Goal: Task Accomplishment & Management: Use online tool/utility

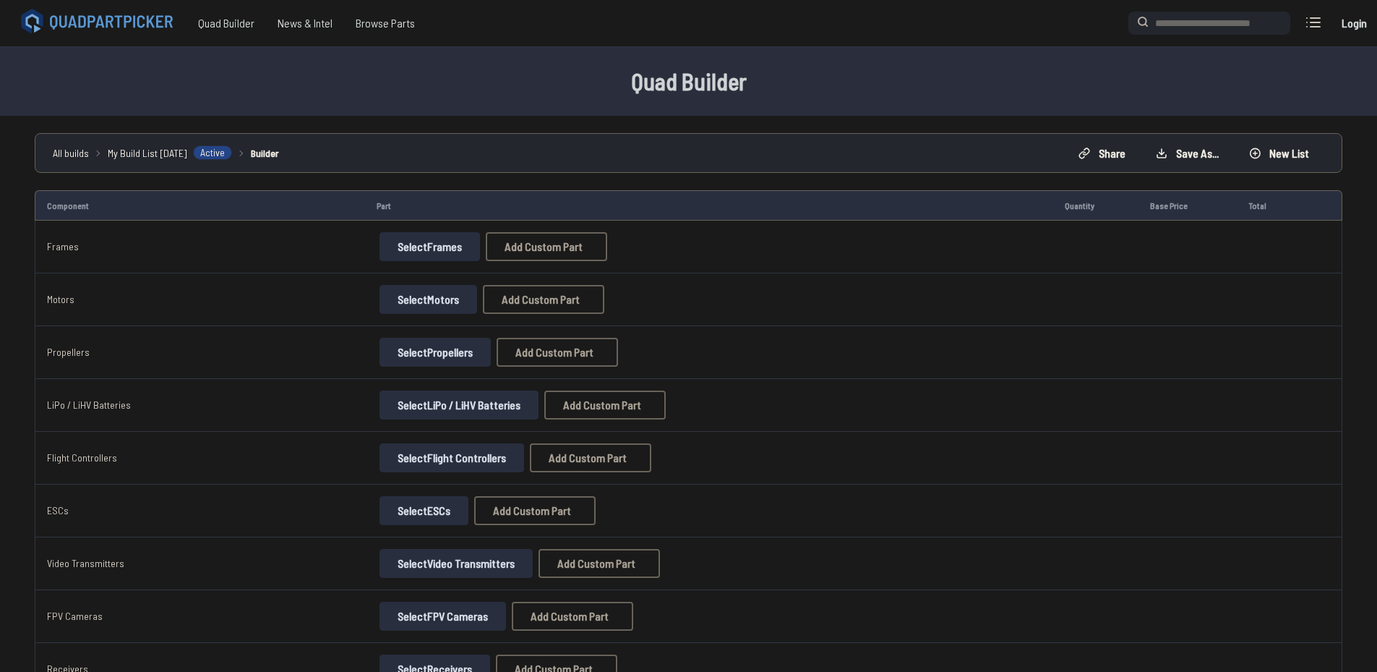
click at [395, 252] on button "Select Frames" at bounding box center [429, 246] width 100 height 29
click at [453, 249] on button "Select Frames" at bounding box center [429, 246] width 100 height 29
click at [447, 248] on button "Select Frames" at bounding box center [429, 246] width 100 height 29
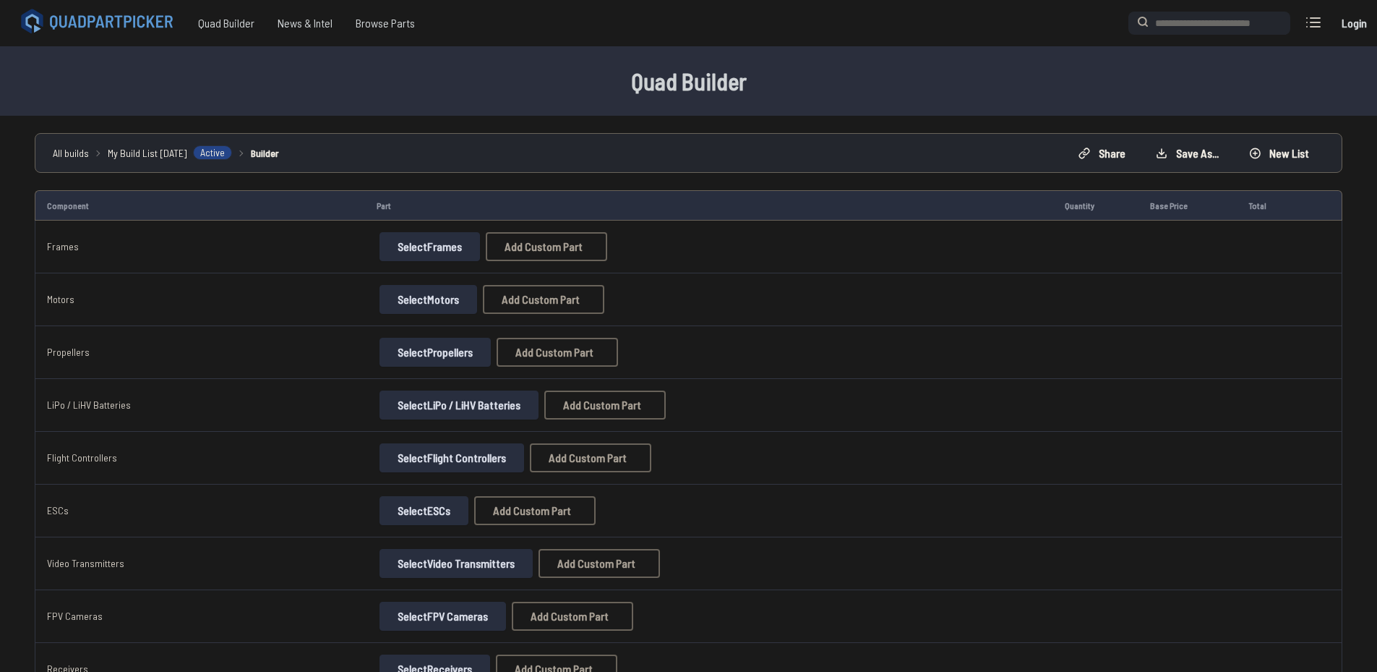
click at [447, 248] on button "Select Frames" at bounding box center [429, 246] width 100 height 29
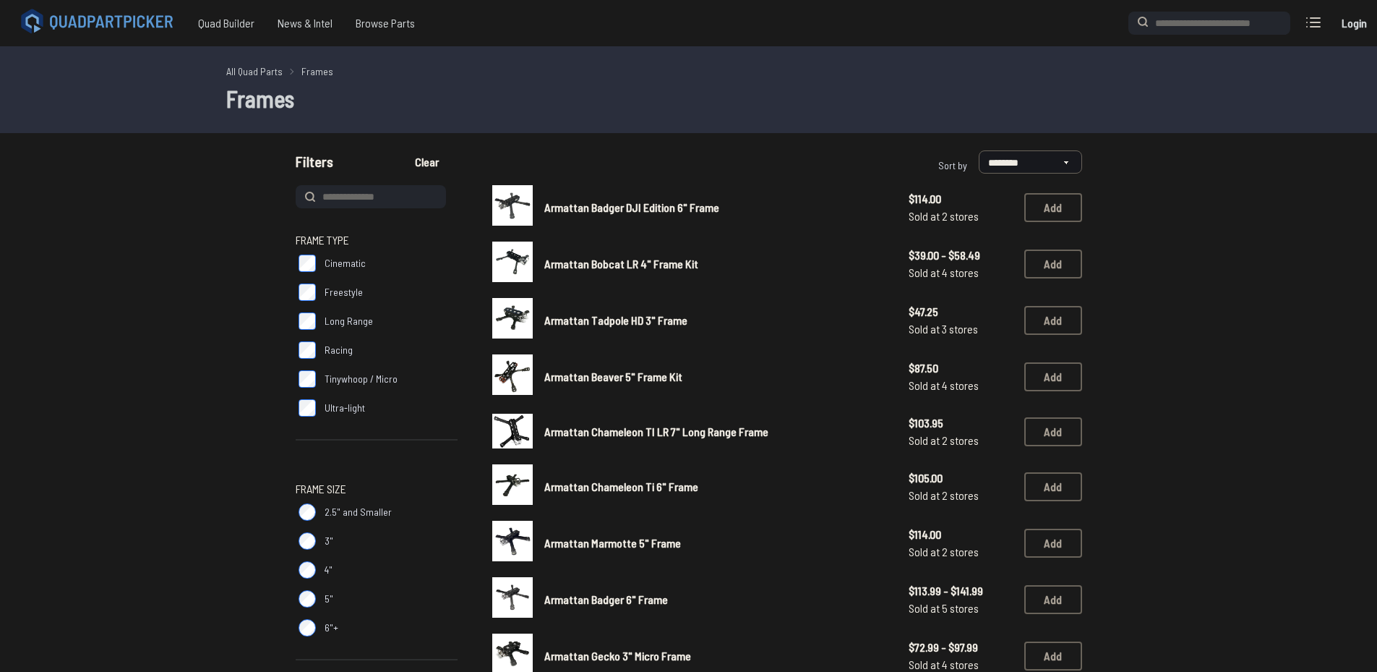
click at [319, 260] on label "Cinematic" at bounding box center [377, 263] width 162 height 29
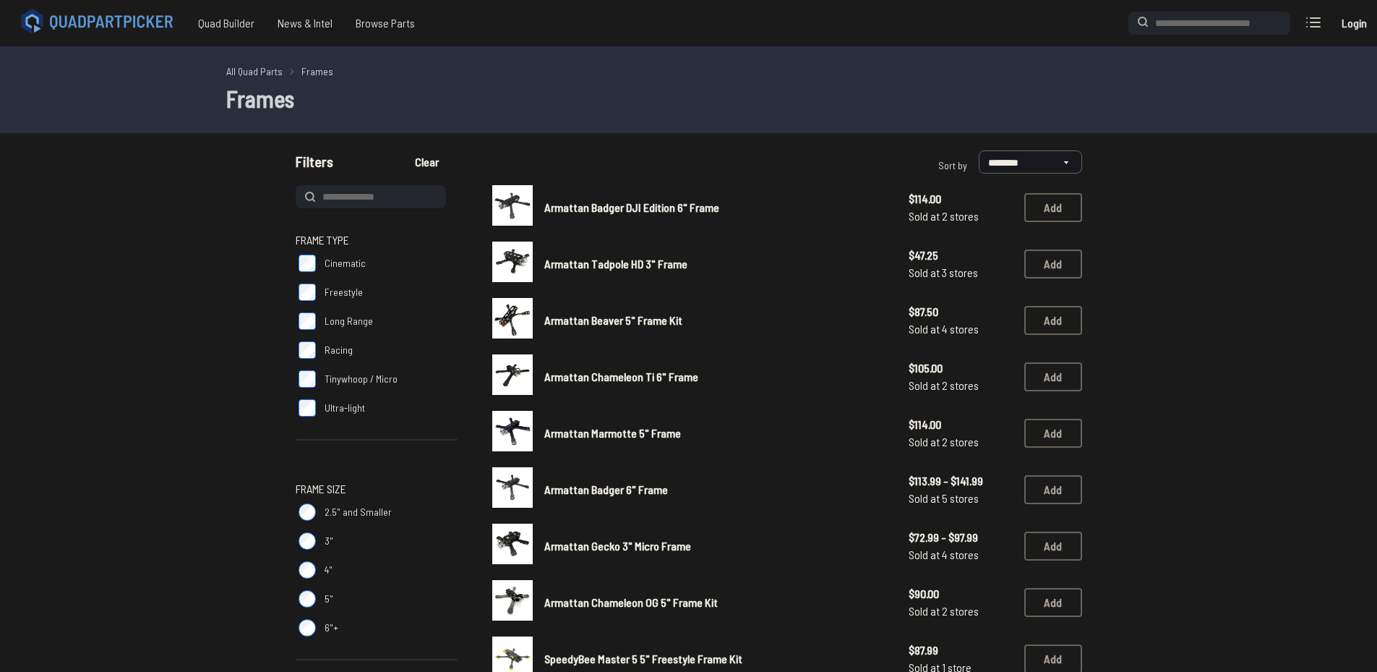
click at [416, 160] on button "Clear" at bounding box center [427, 161] width 48 height 23
click at [260, 74] on link "All Quad Parts" at bounding box center [254, 71] width 56 height 15
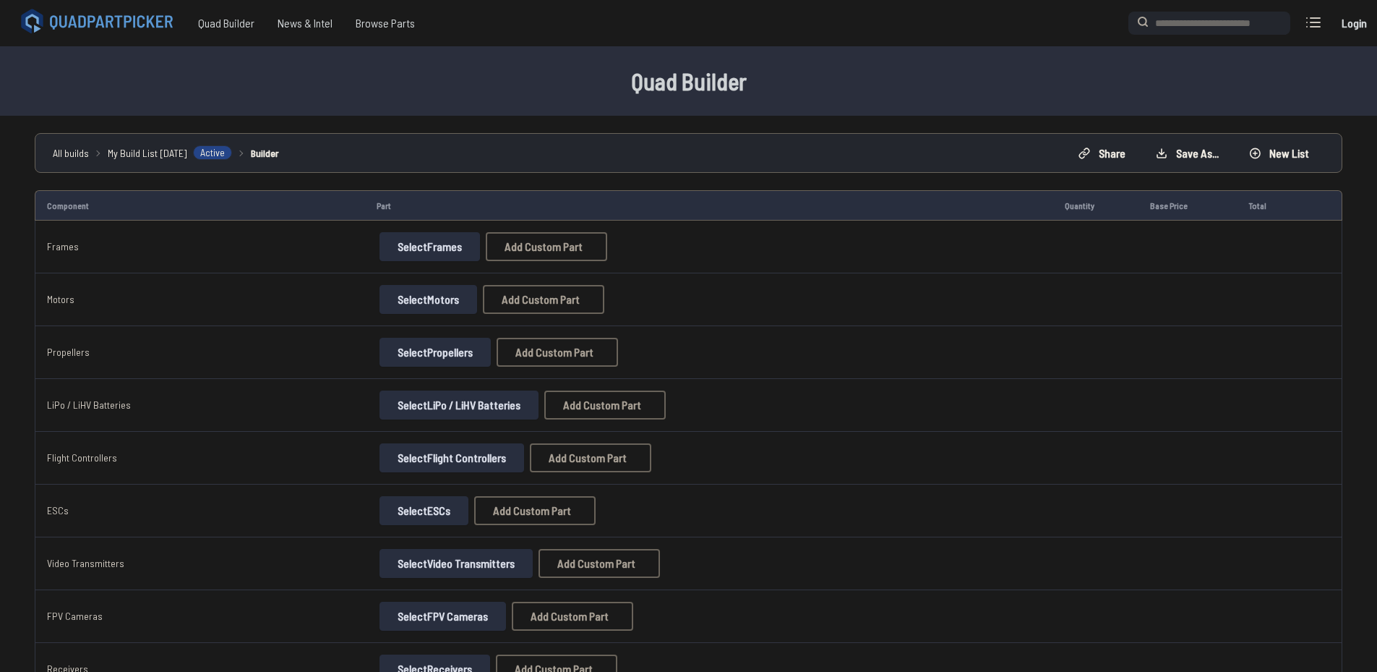
scroll to position [145, 0]
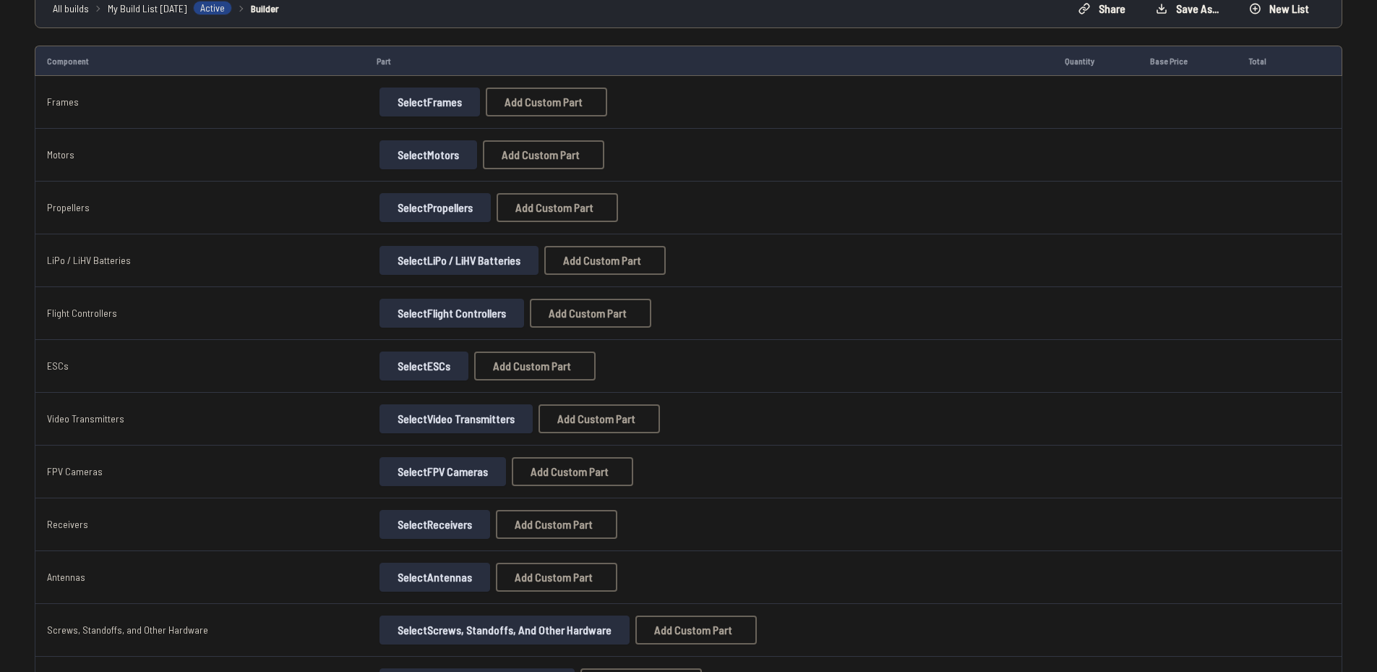
click at [441, 475] on button "Select FPV Cameras" at bounding box center [442, 471] width 126 height 29
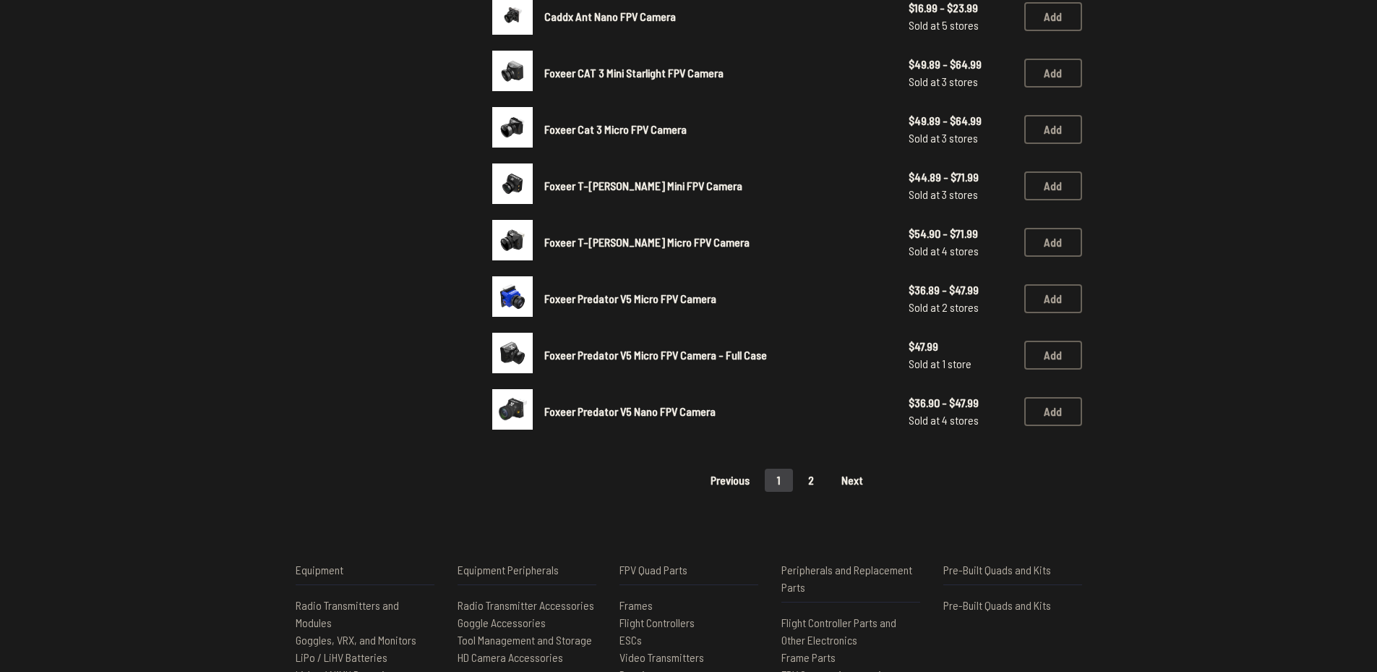
scroll to position [940, 0]
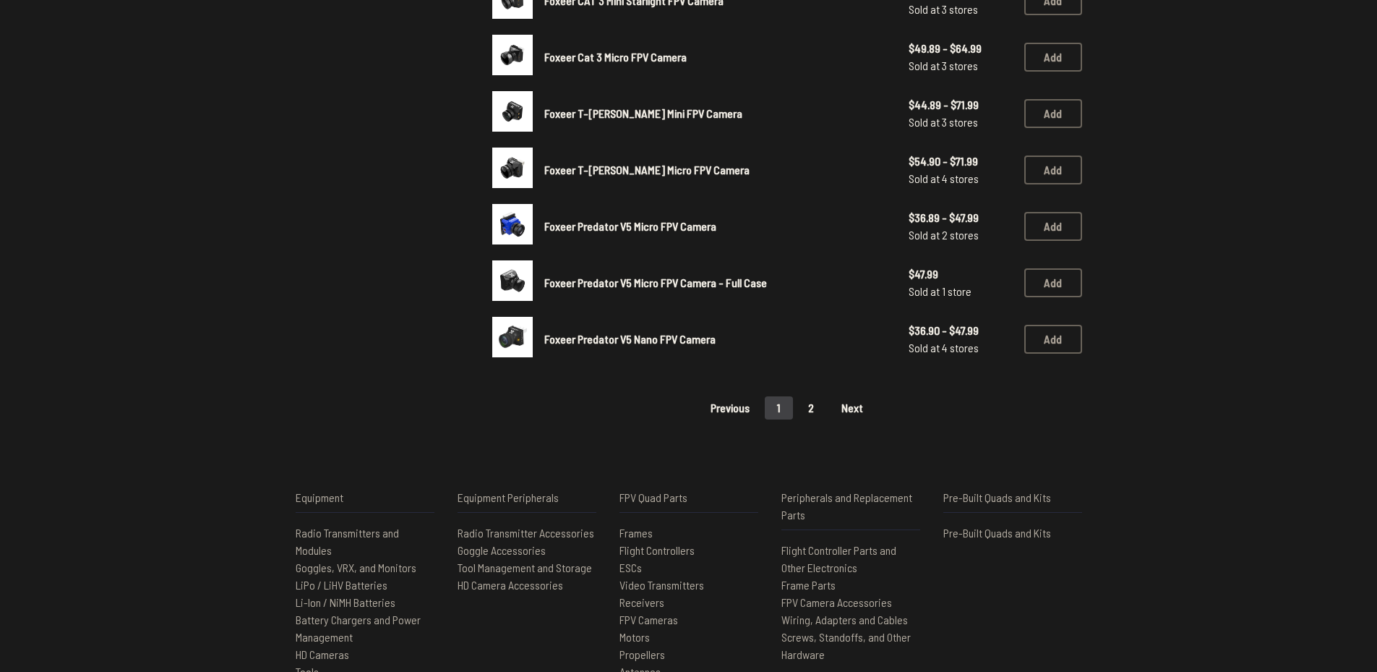
click at [815, 409] on button "2" at bounding box center [811, 407] width 30 height 23
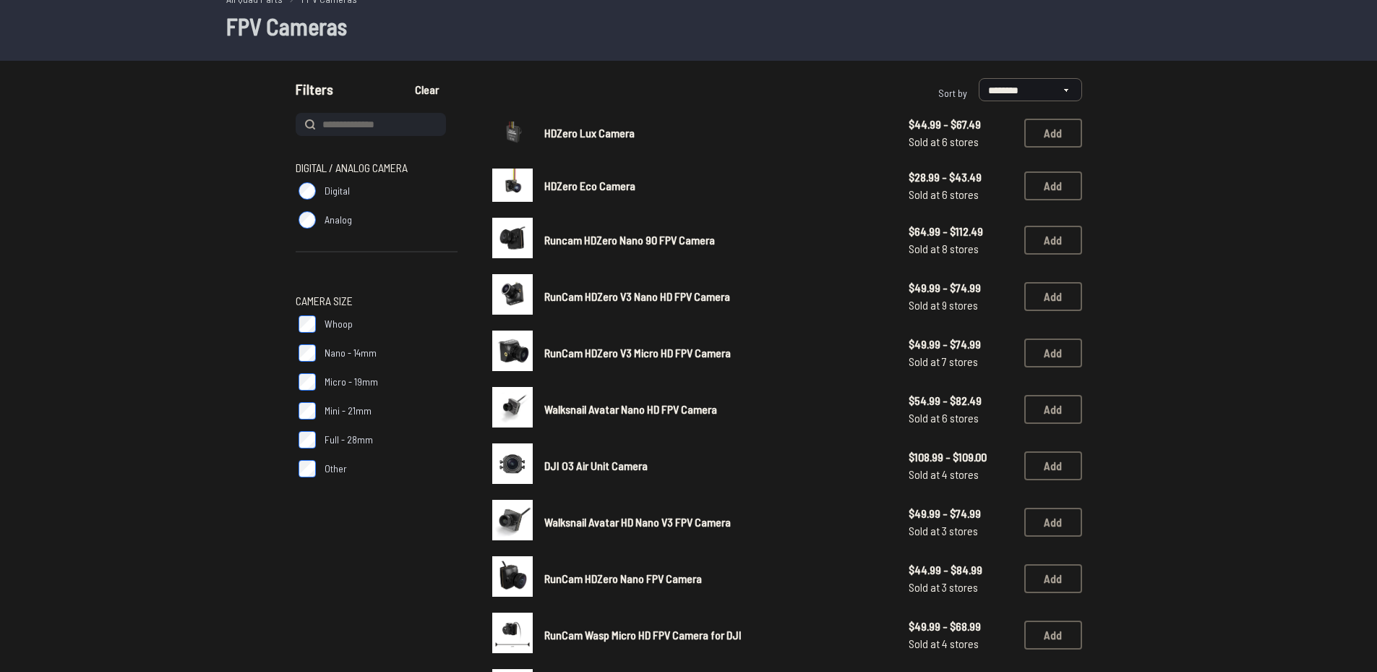
scroll to position [145, 0]
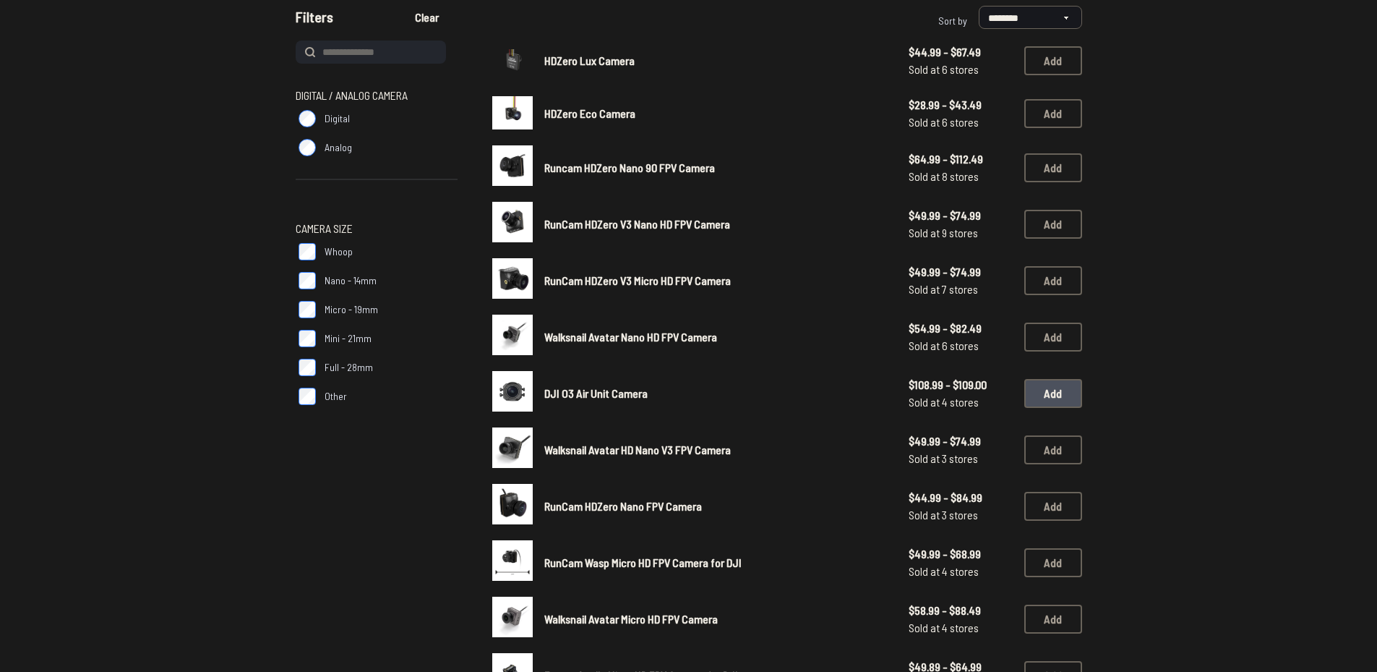
click at [1066, 399] on button "Add" at bounding box center [1053, 393] width 58 height 29
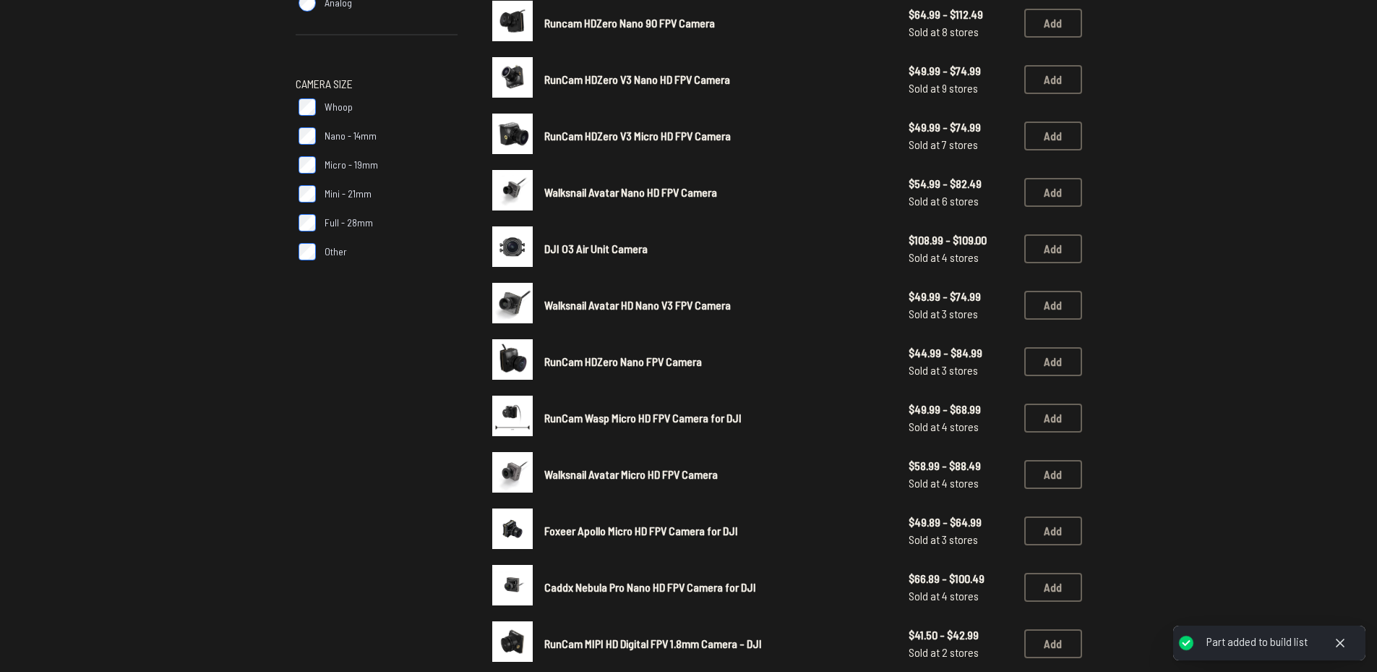
scroll to position [361, 0]
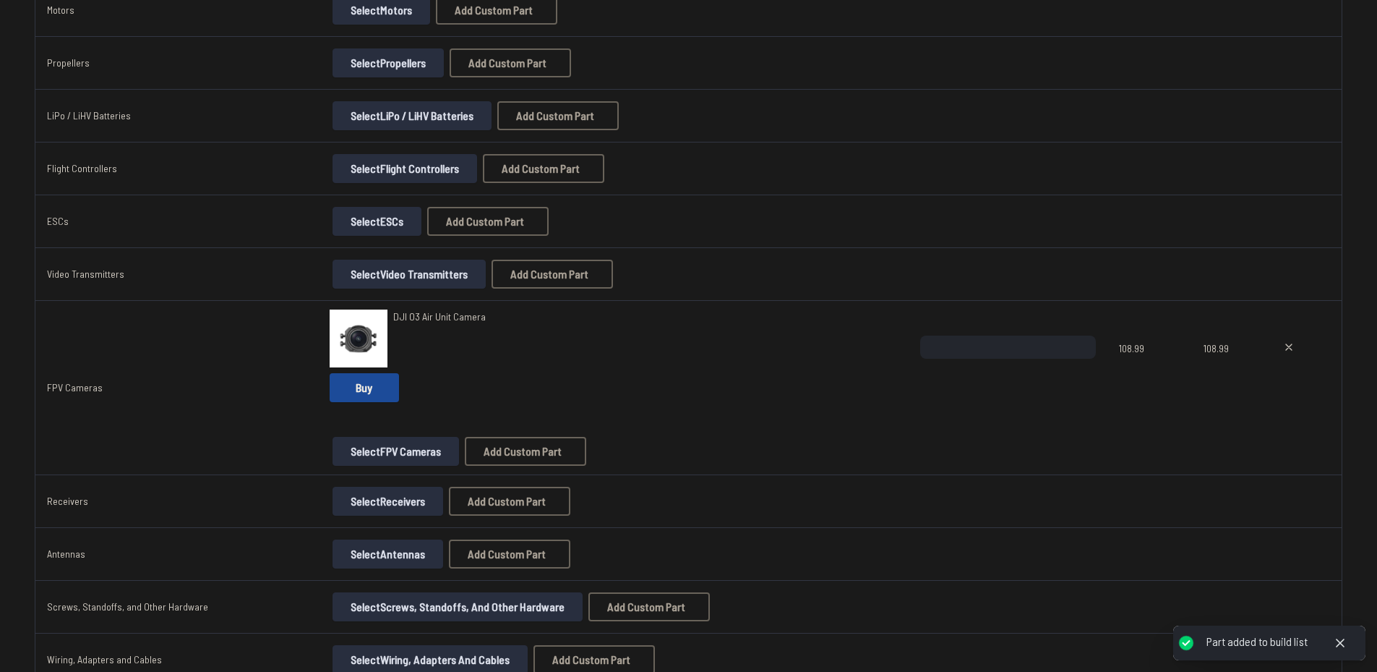
scroll to position [361, 0]
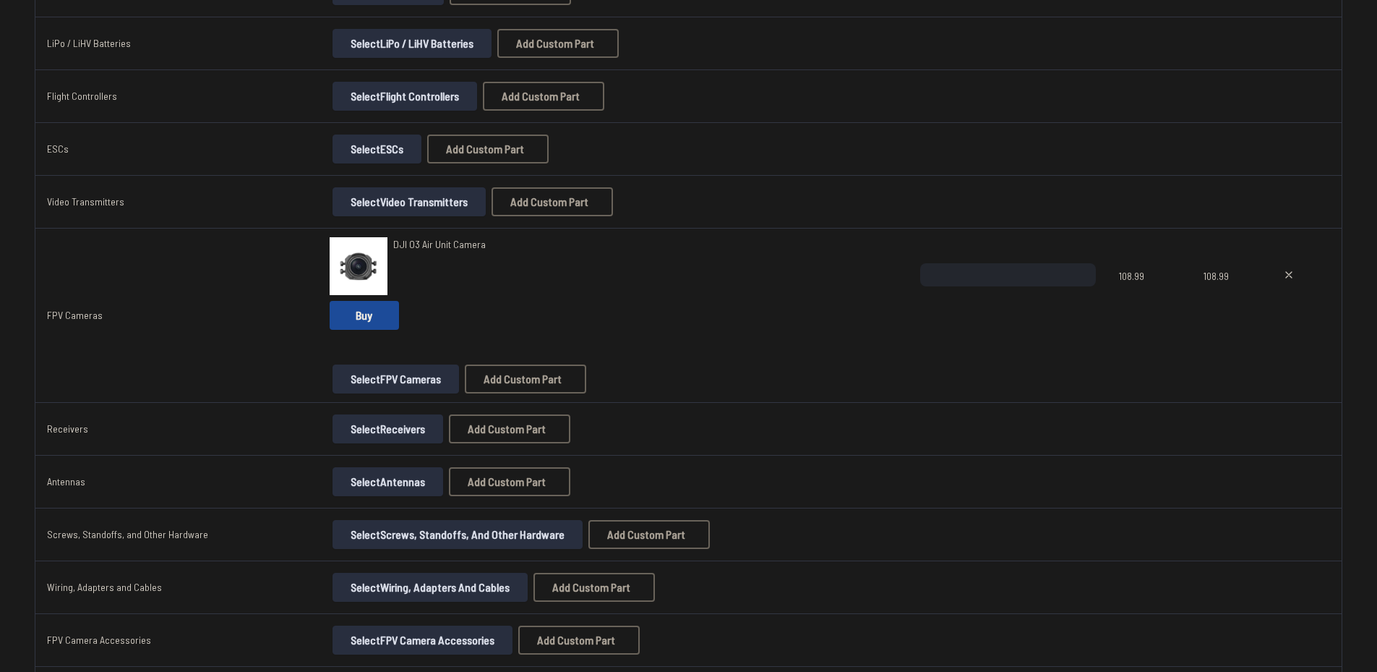
click at [345, 429] on button "Select Receivers" at bounding box center [388, 428] width 111 height 29
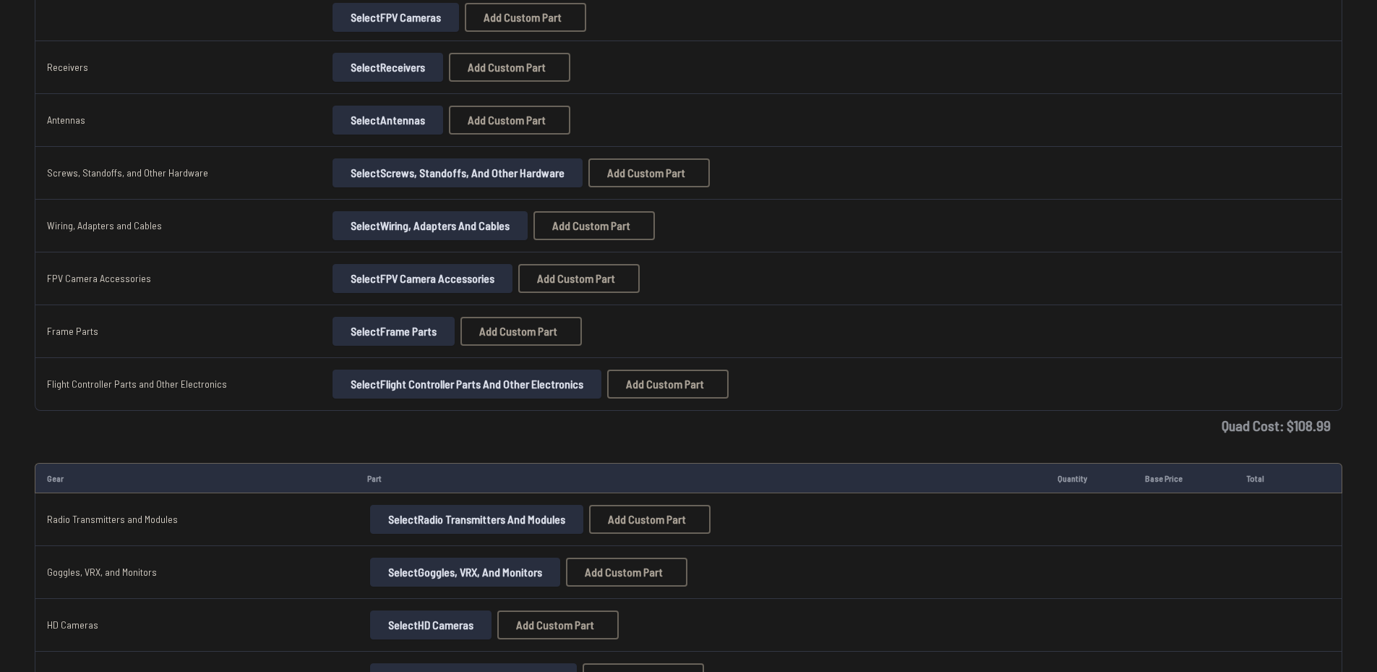
scroll to position [795, 0]
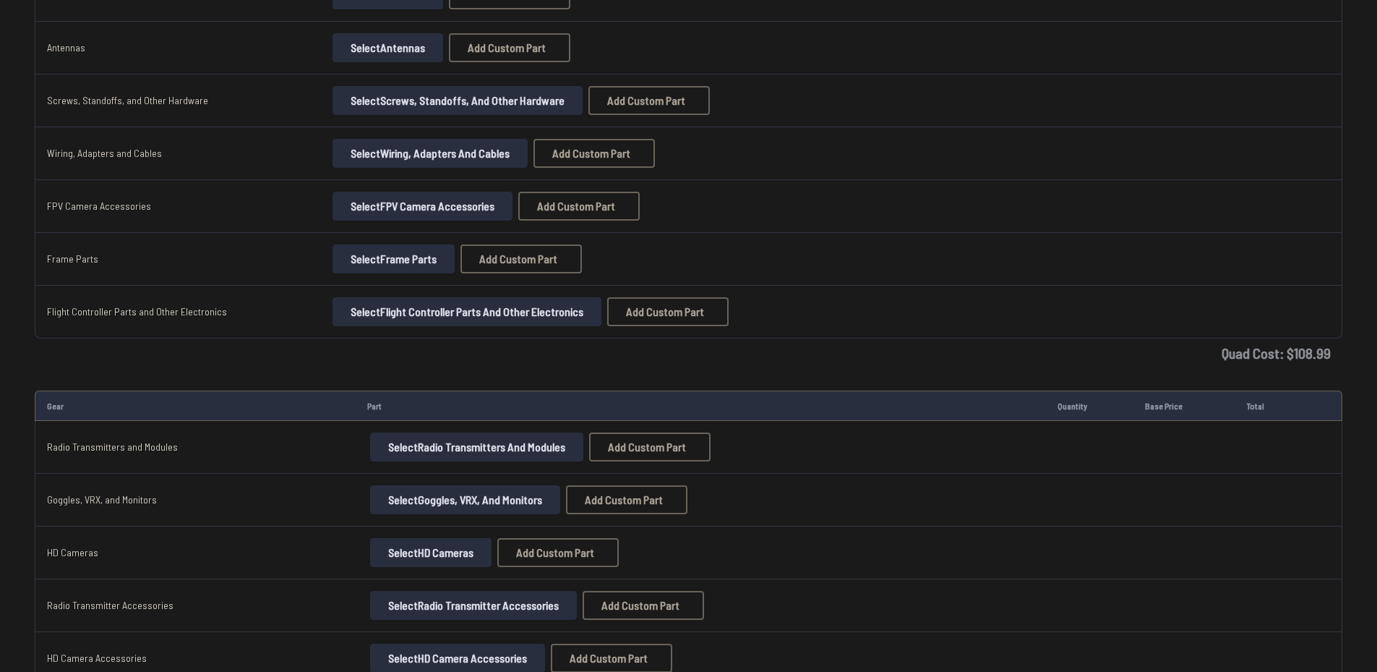
click at [430, 495] on button "Select Goggles, VRX, and Monitors" at bounding box center [465, 499] width 190 height 29
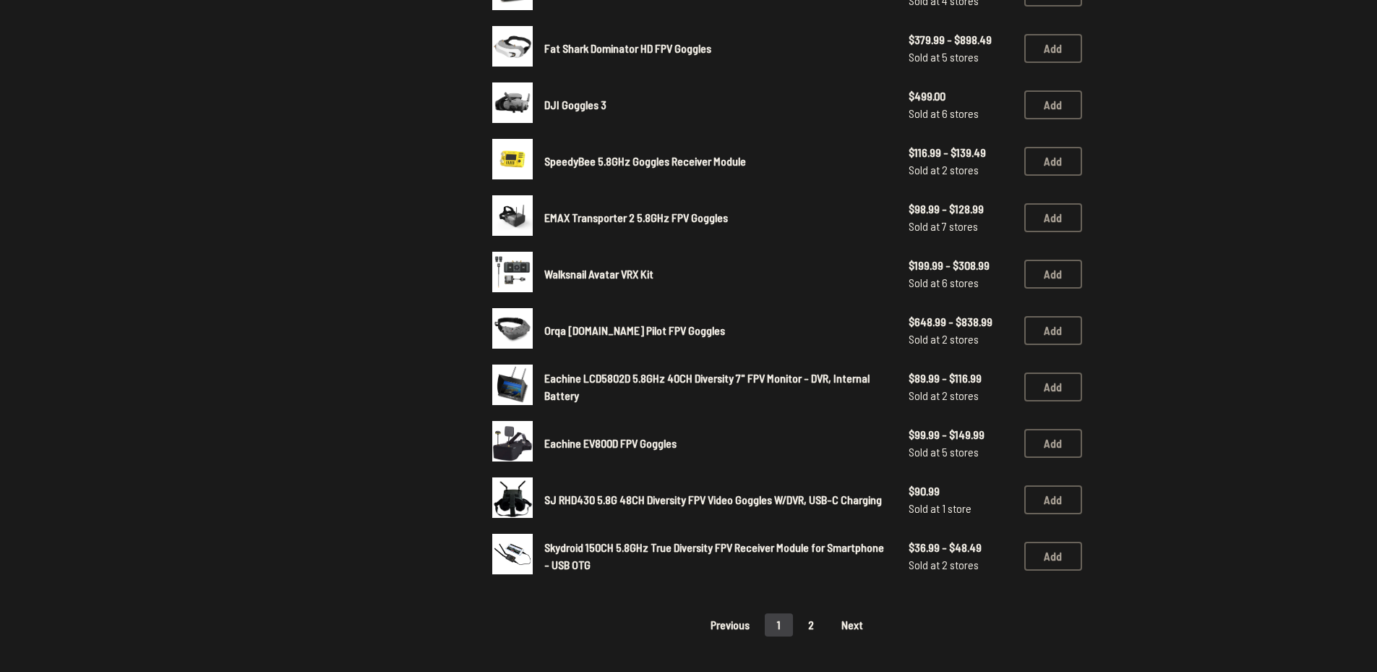
scroll to position [795, 0]
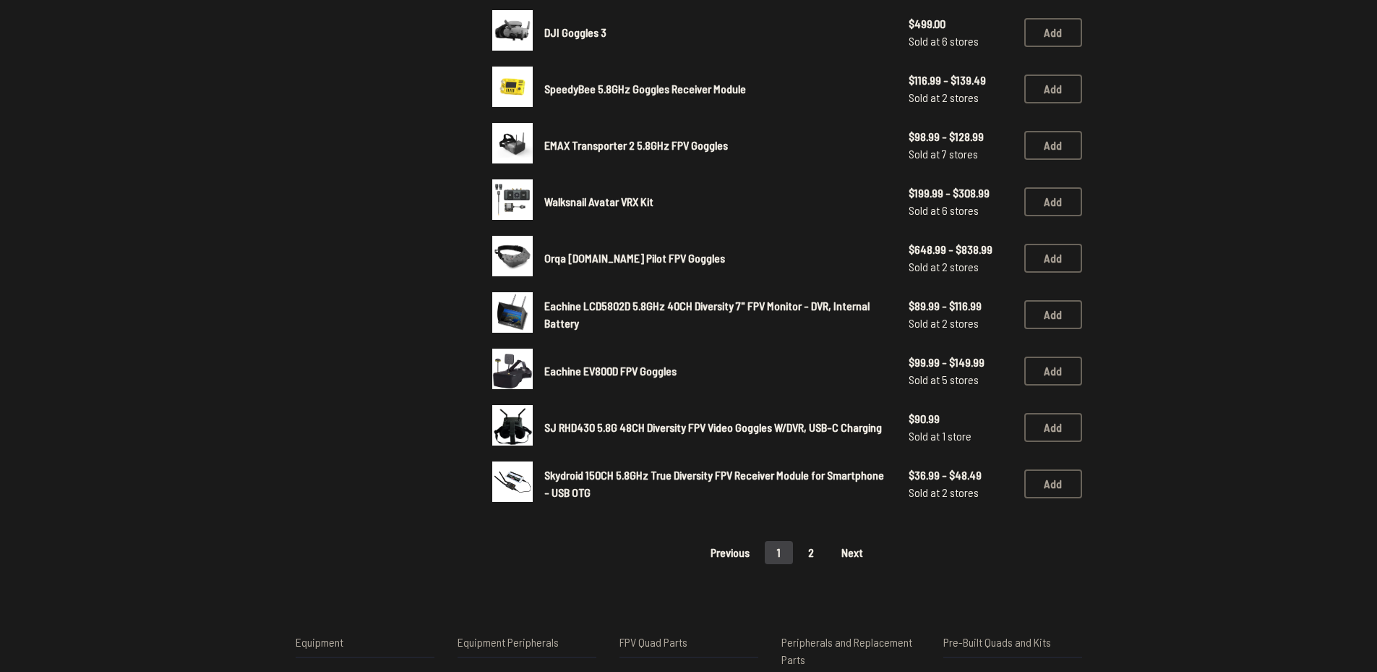
click at [806, 553] on button "2" at bounding box center [811, 552] width 30 height 23
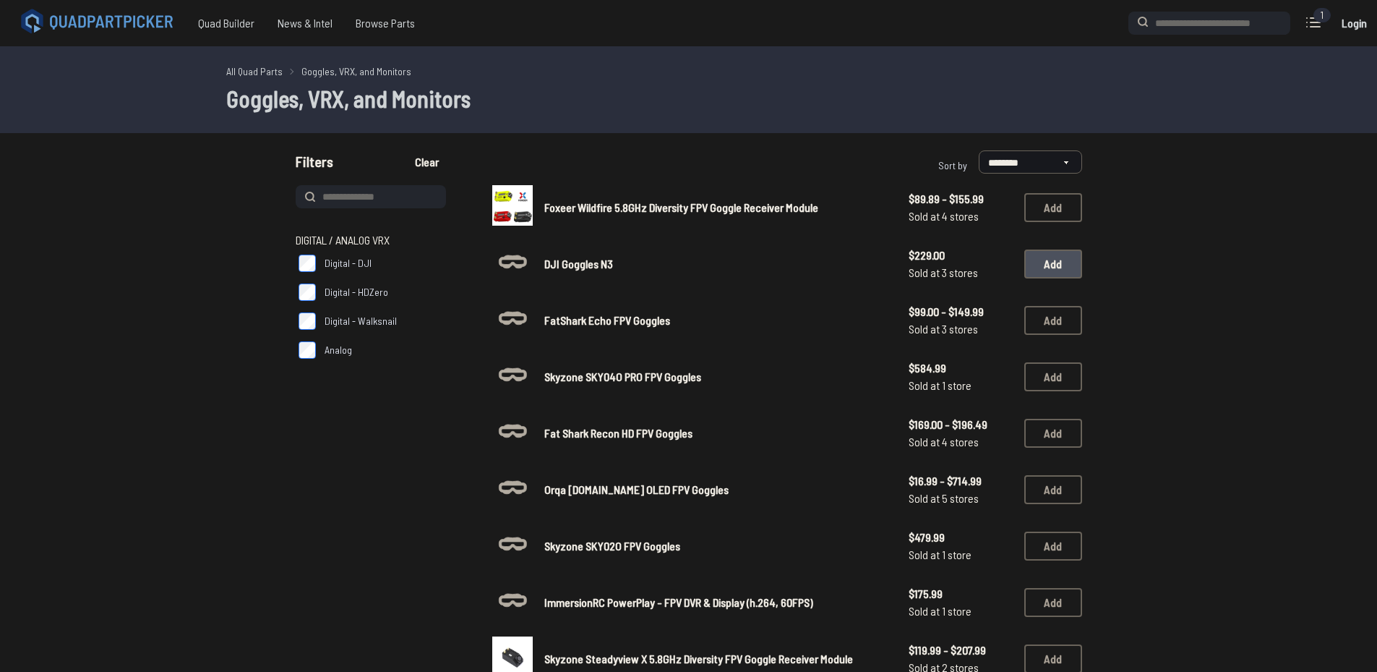
click at [1068, 270] on button "Add" at bounding box center [1053, 263] width 58 height 29
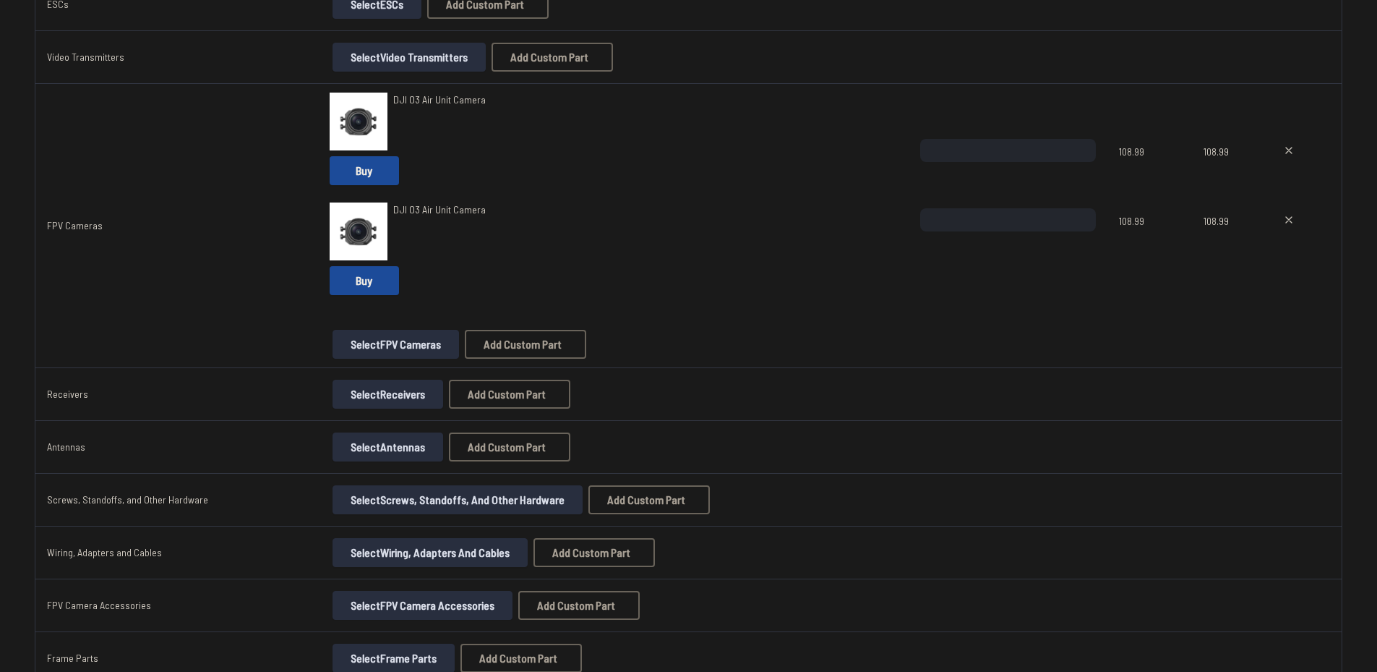
scroll to position [434, 0]
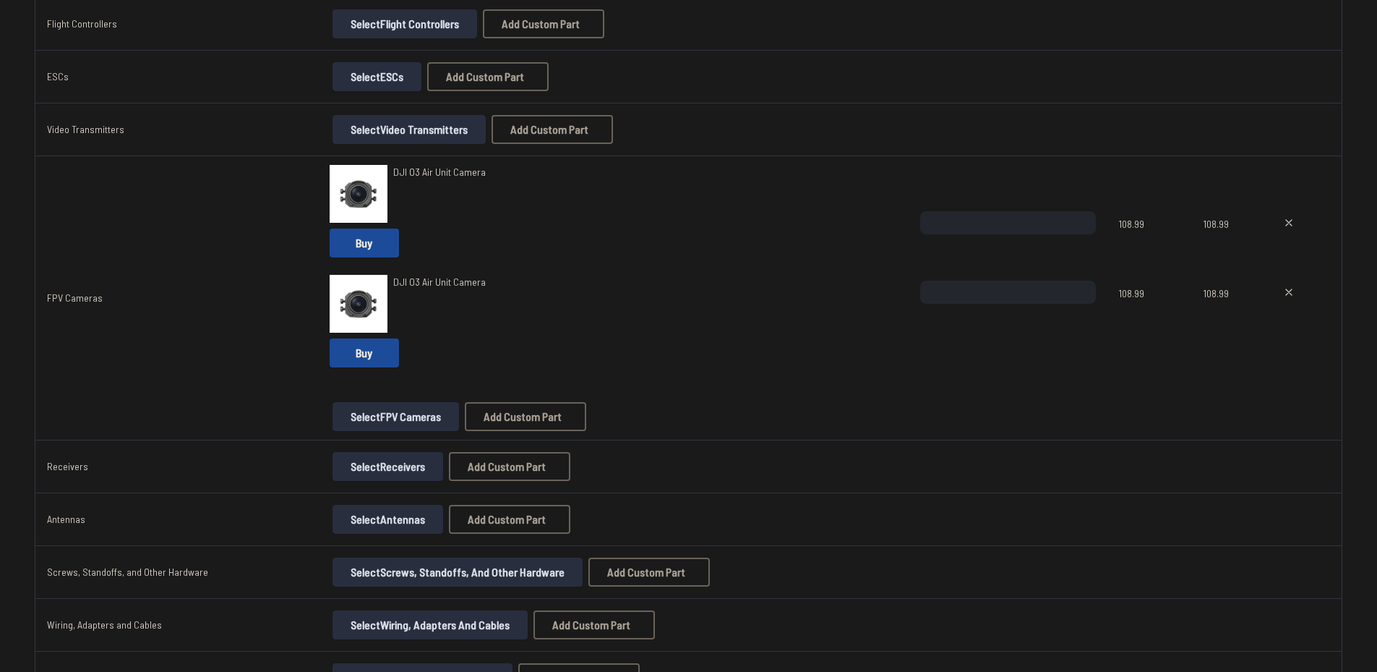
click at [1285, 288] on icon at bounding box center [1289, 292] width 12 height 12
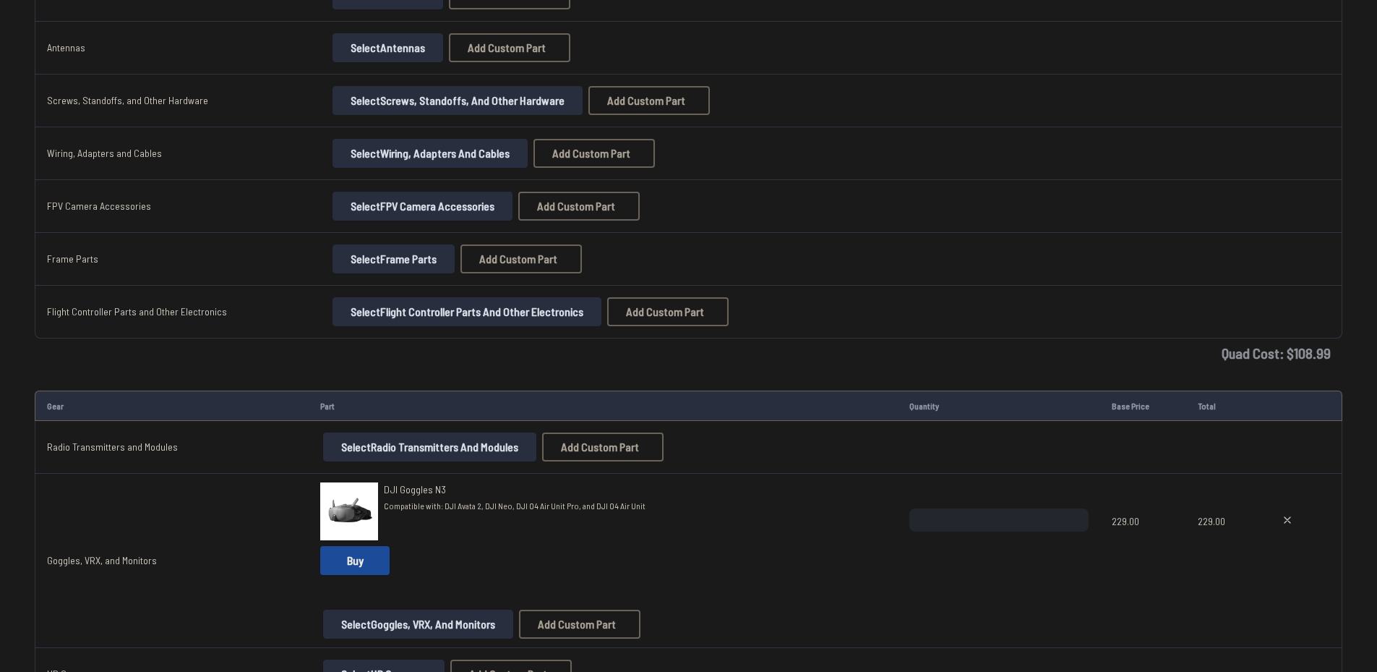
scroll to position [940, 0]
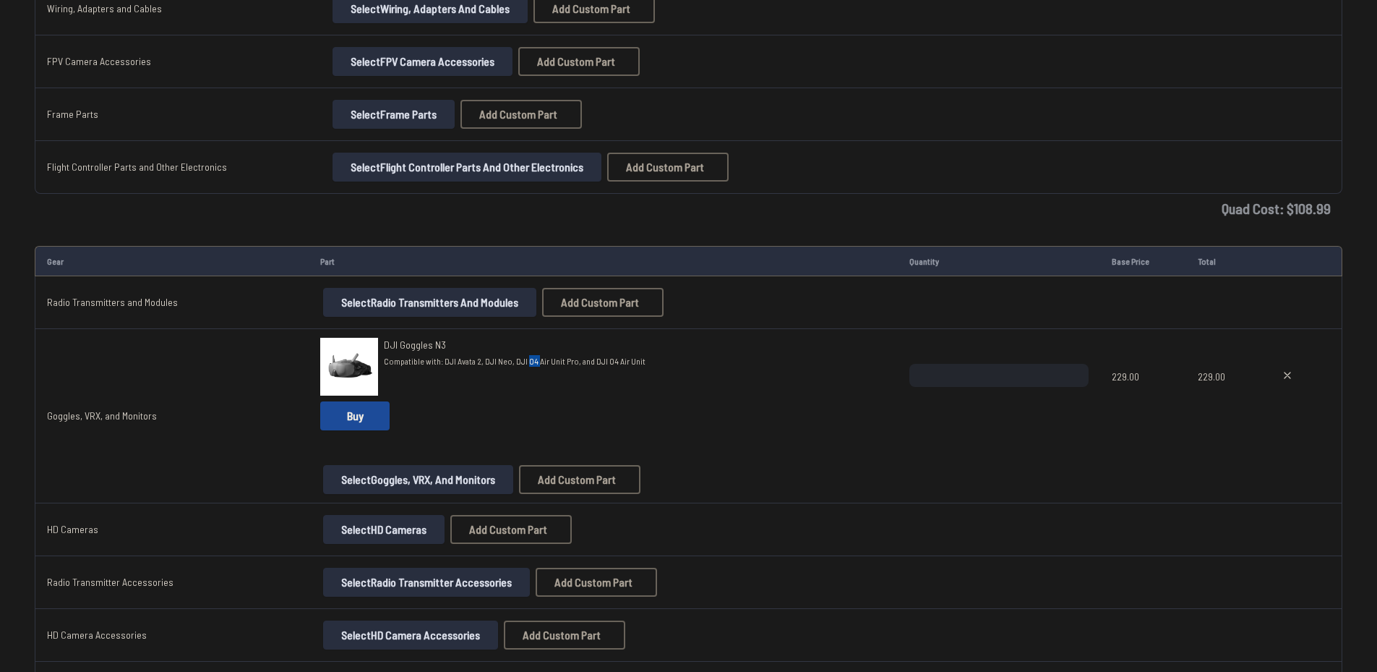
drag, startPoint x: 517, startPoint y: 359, endPoint x: 529, endPoint y: 359, distance: 12.3
click at [529, 359] on span "Compatible with: DJI Avata 2, DJI Neo, DJI O4 Air Unit Pro, and DJI O4 Air Unit" at bounding box center [515, 361] width 262 height 12
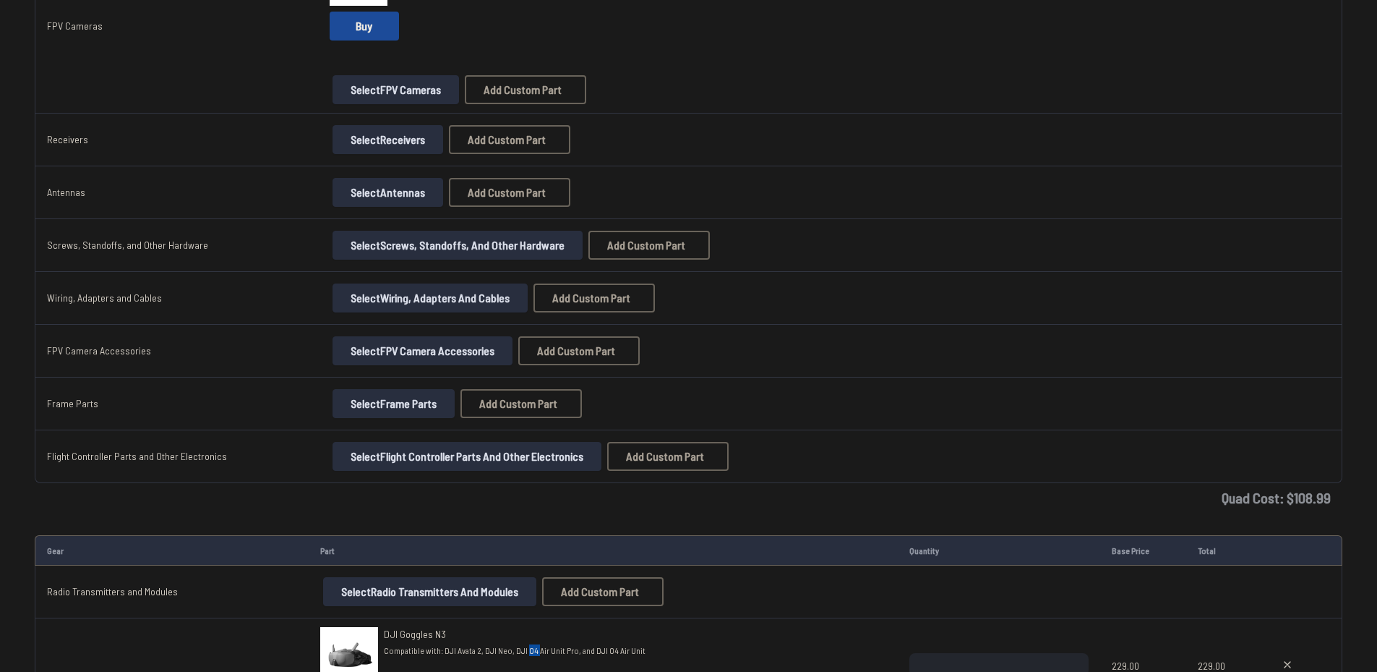
scroll to position [434, 0]
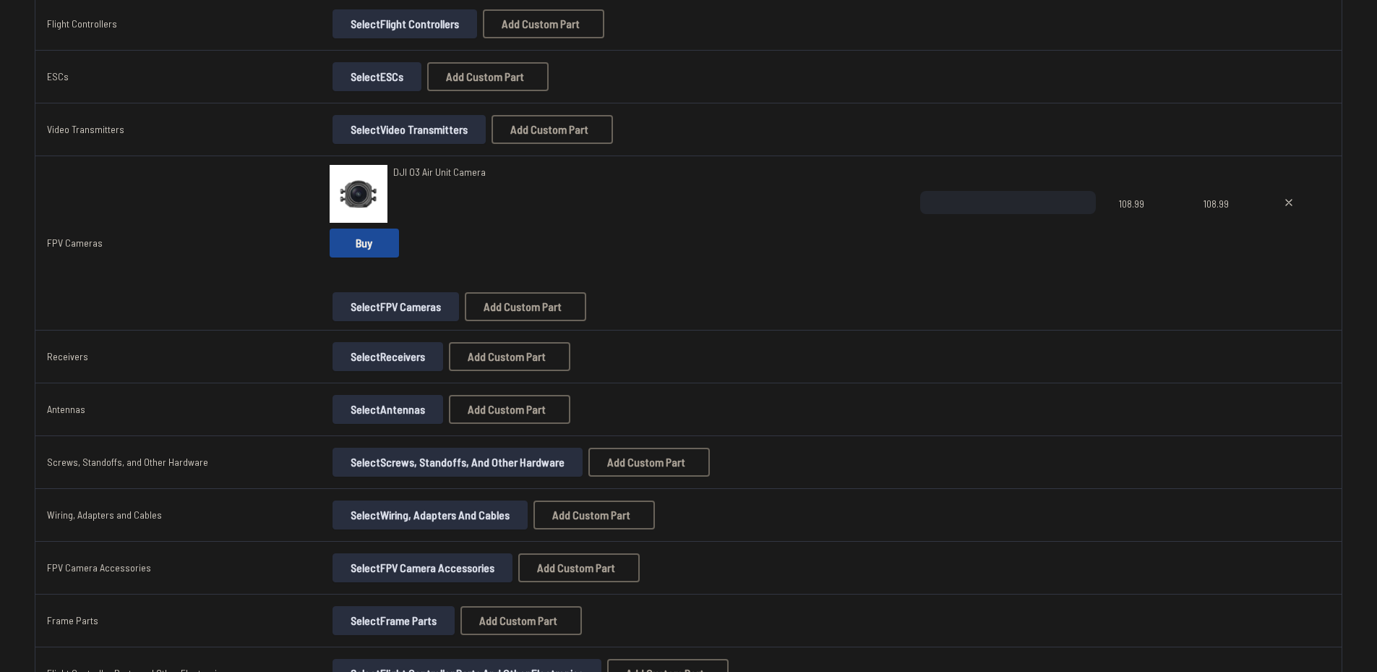
click at [1283, 203] on icon at bounding box center [1289, 203] width 12 height 12
type textarea "**********"
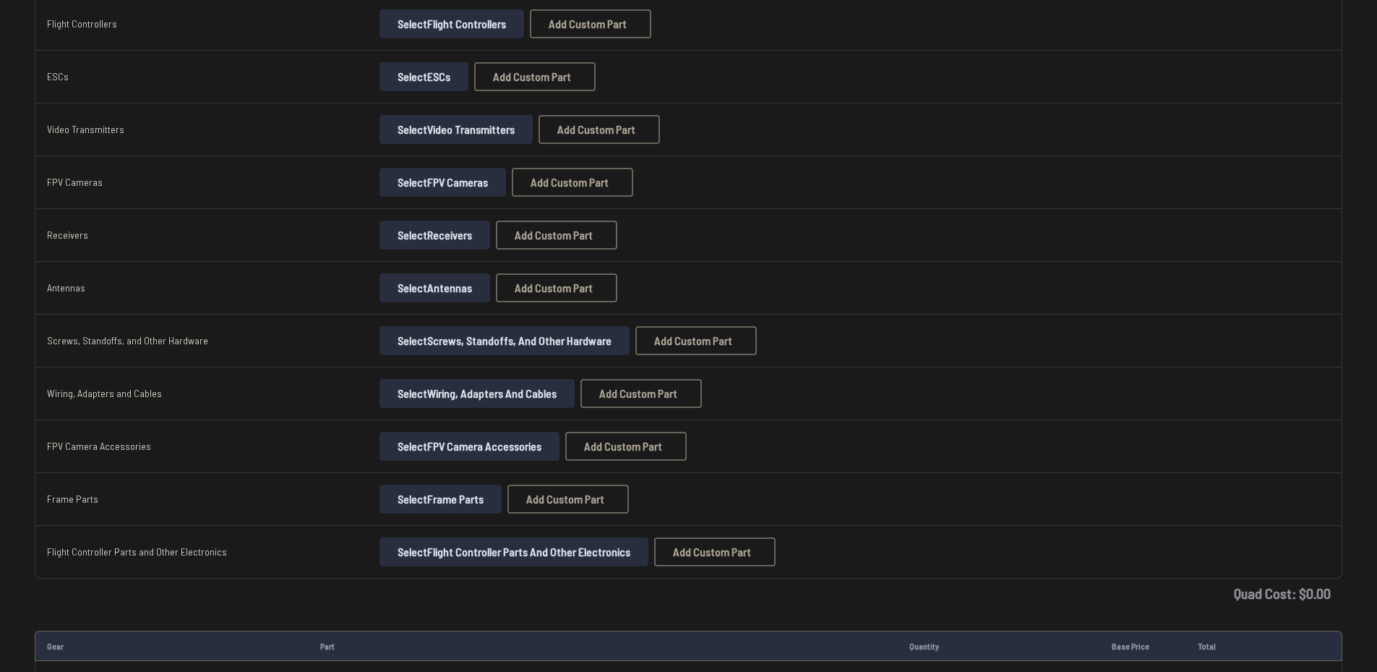
scroll to position [361, 0]
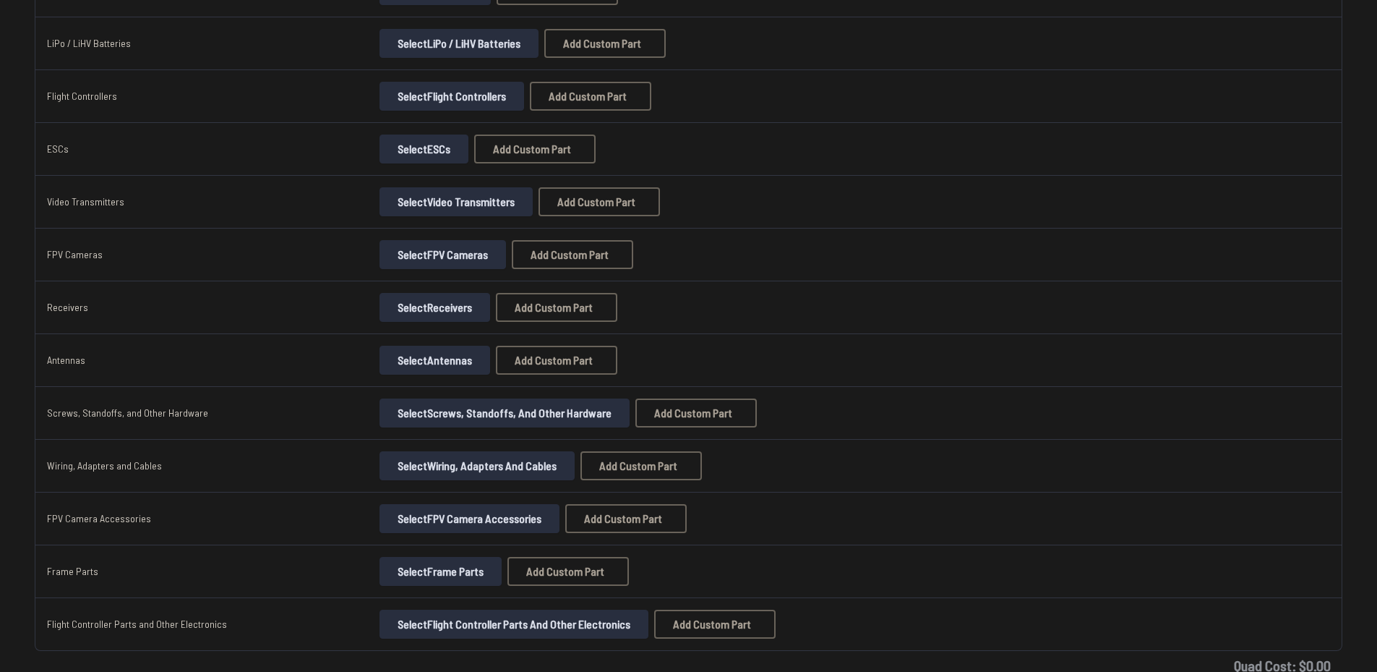
click at [429, 254] on button "Select FPV Cameras" at bounding box center [442, 254] width 126 height 29
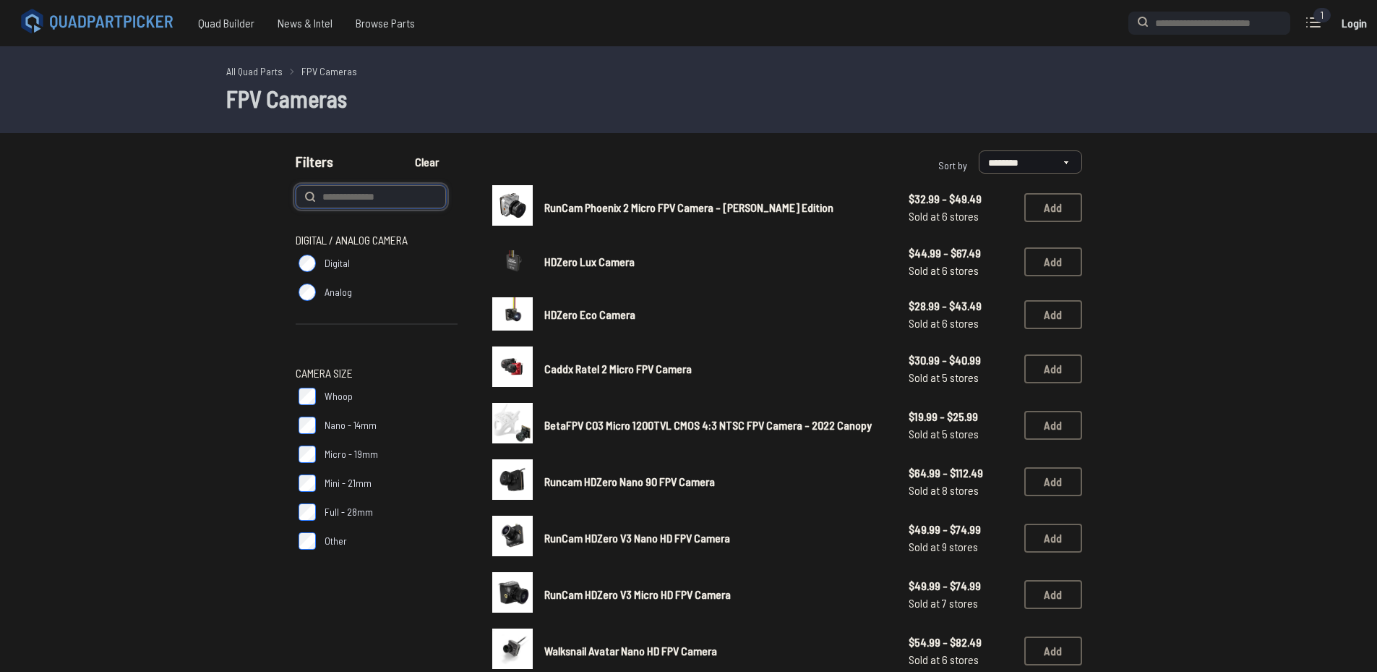
click at [389, 187] on input at bounding box center [371, 196] width 150 height 23
type input "**"
click at [403, 150] on button "Clear" at bounding box center [427, 161] width 48 height 23
type input "**"
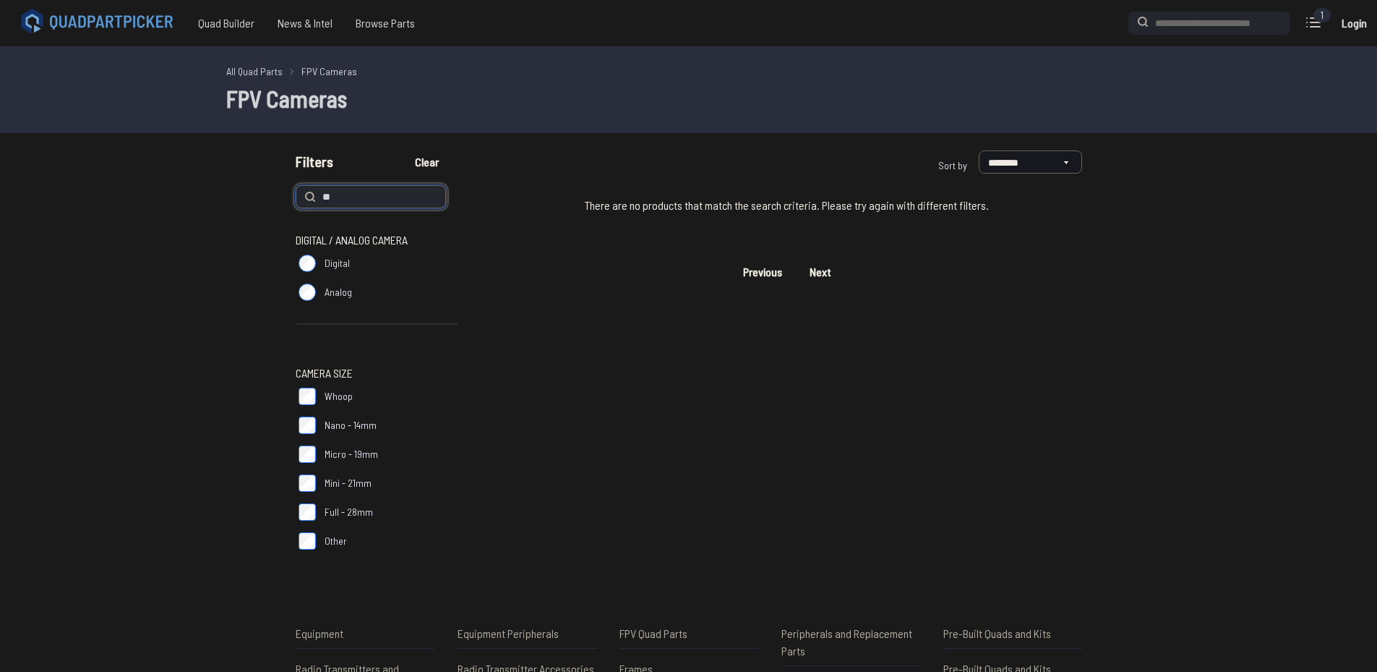
type input "*"
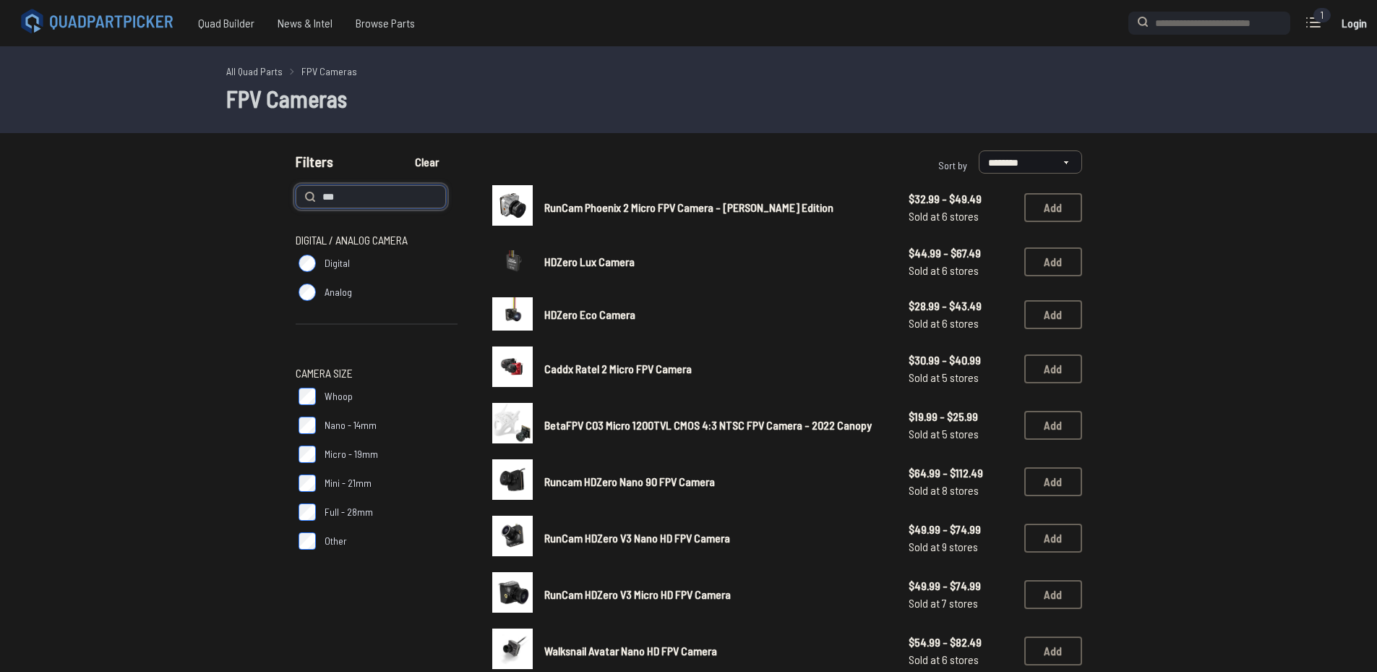
type input "***"
click at [403, 150] on button "Clear" at bounding box center [427, 161] width 48 height 23
type input "***"
type input "**"
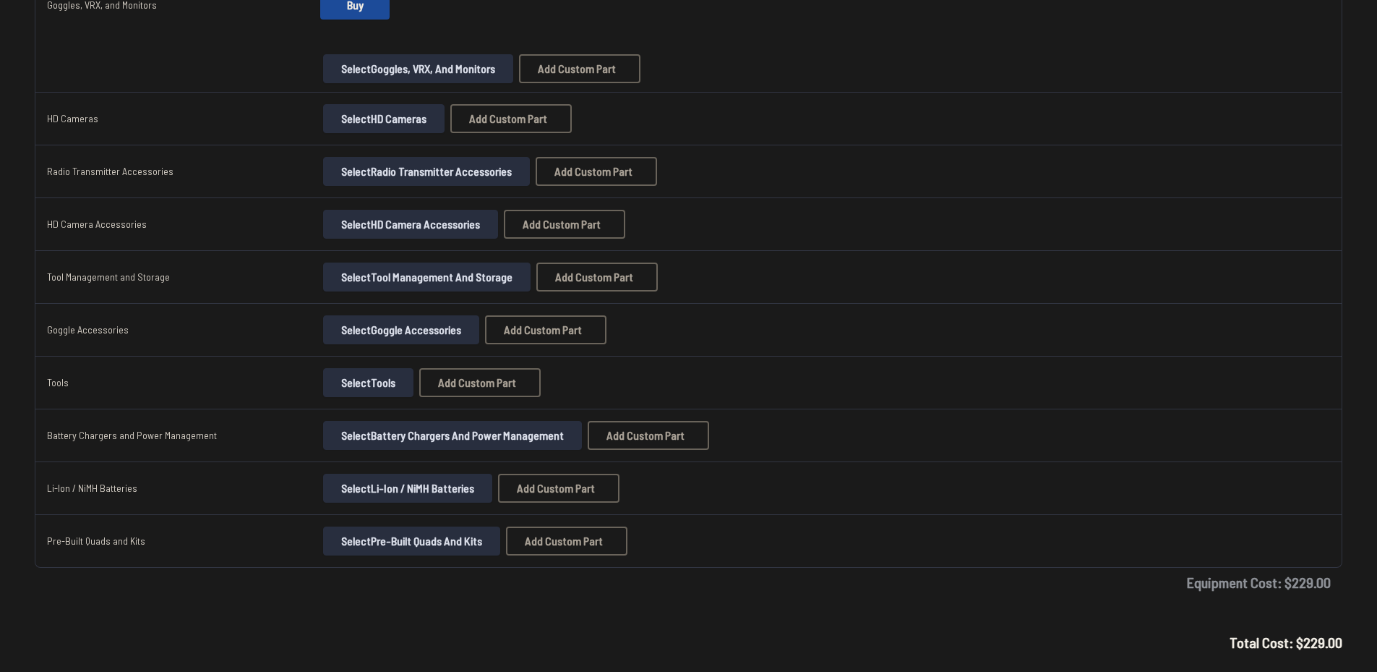
scroll to position [795, 0]
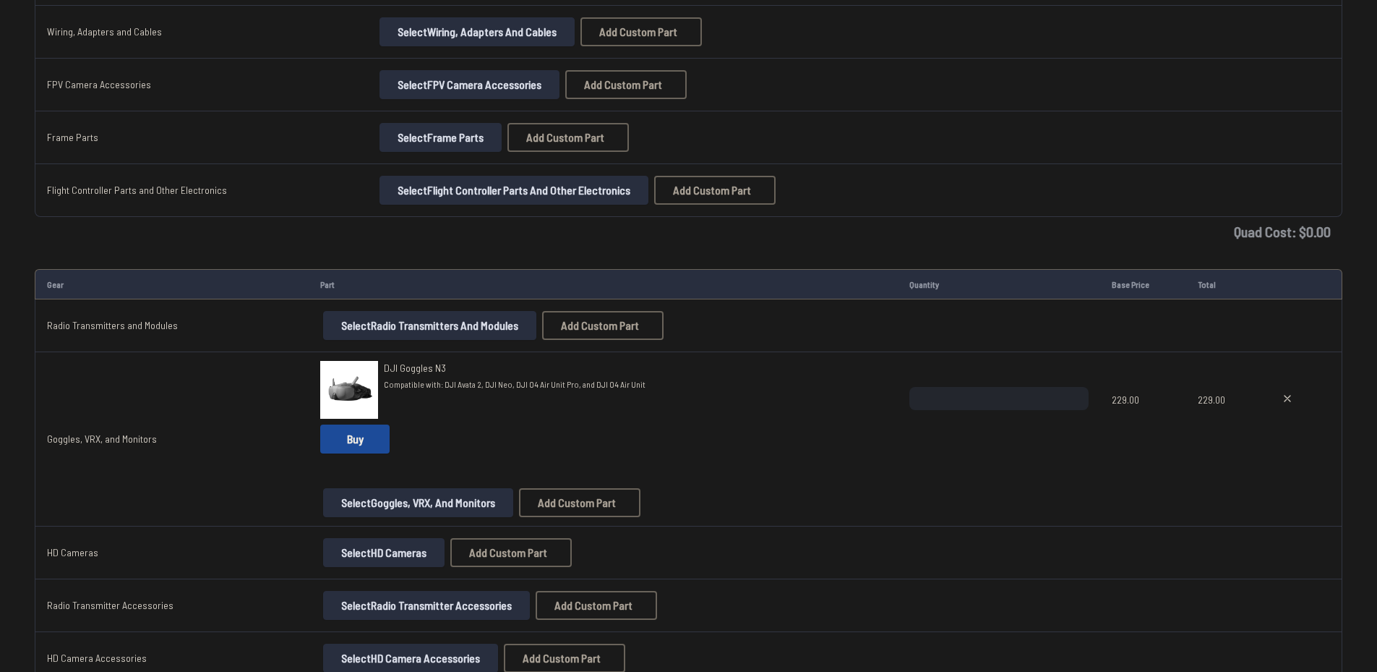
click at [356, 332] on button "Select Radio Transmitters and Modules" at bounding box center [429, 325] width 213 height 29
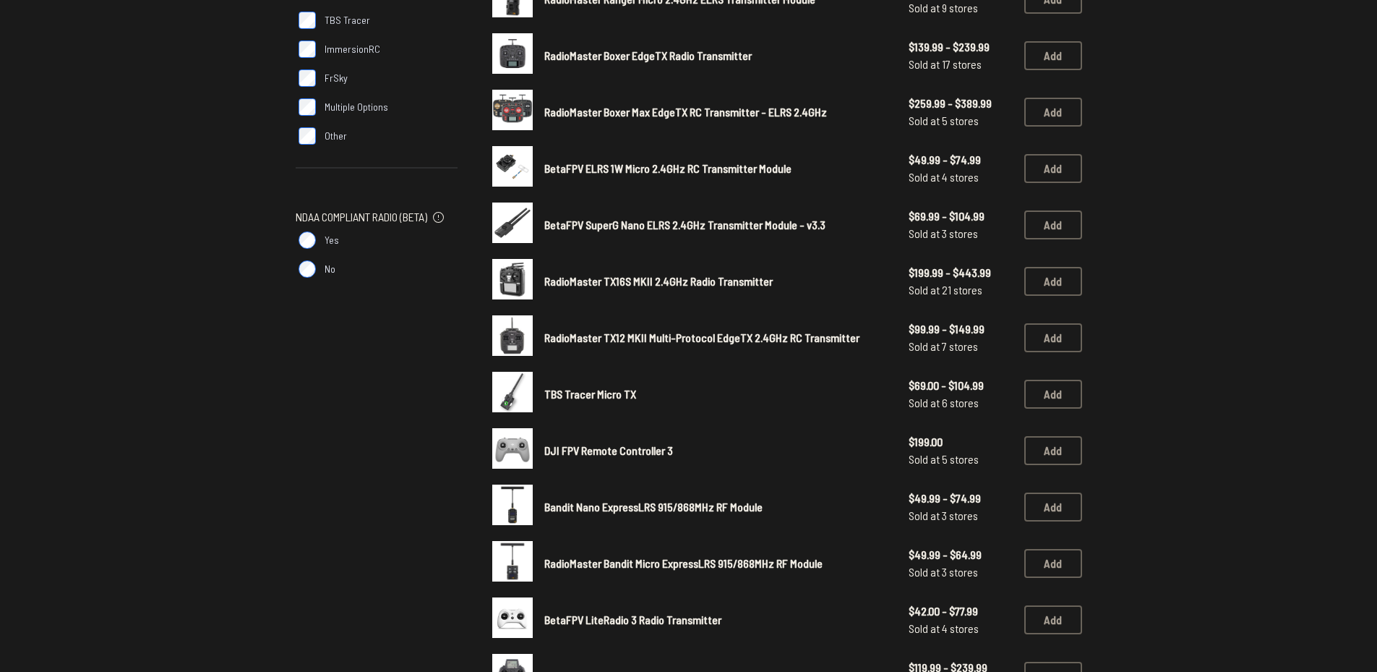
scroll to position [506, 0]
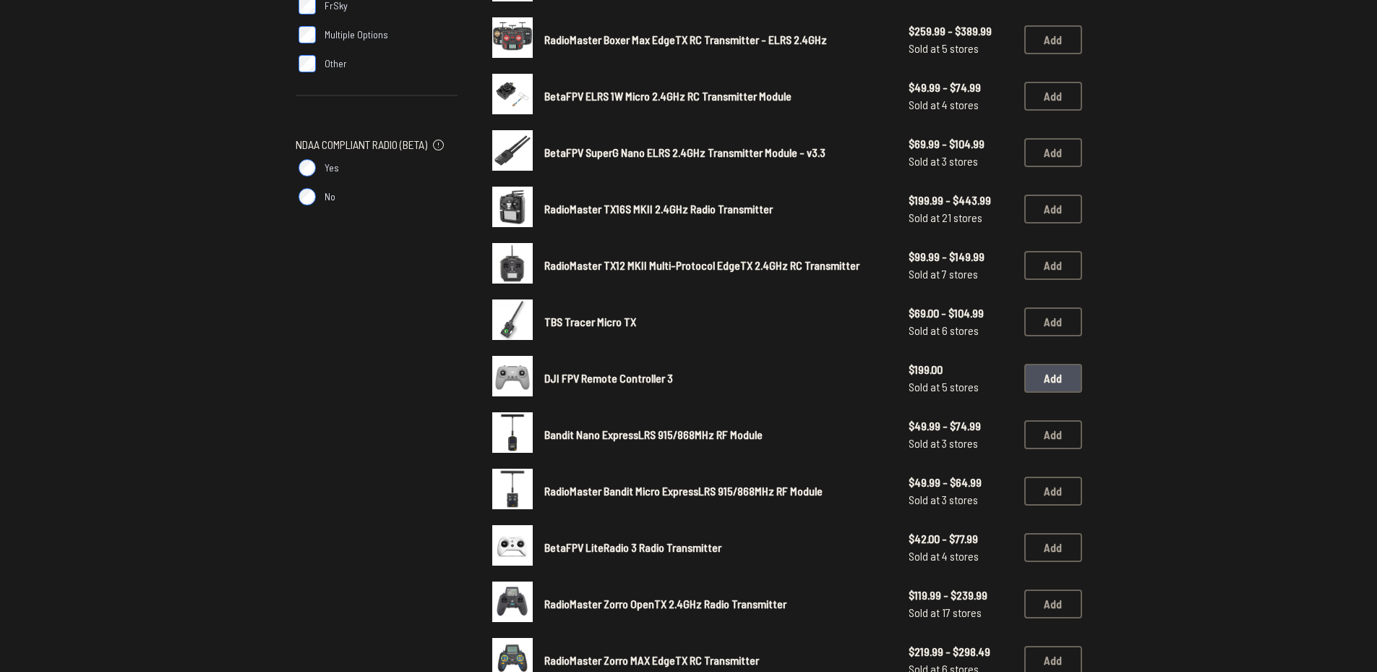
click at [1073, 379] on button "Add" at bounding box center [1053, 378] width 58 height 29
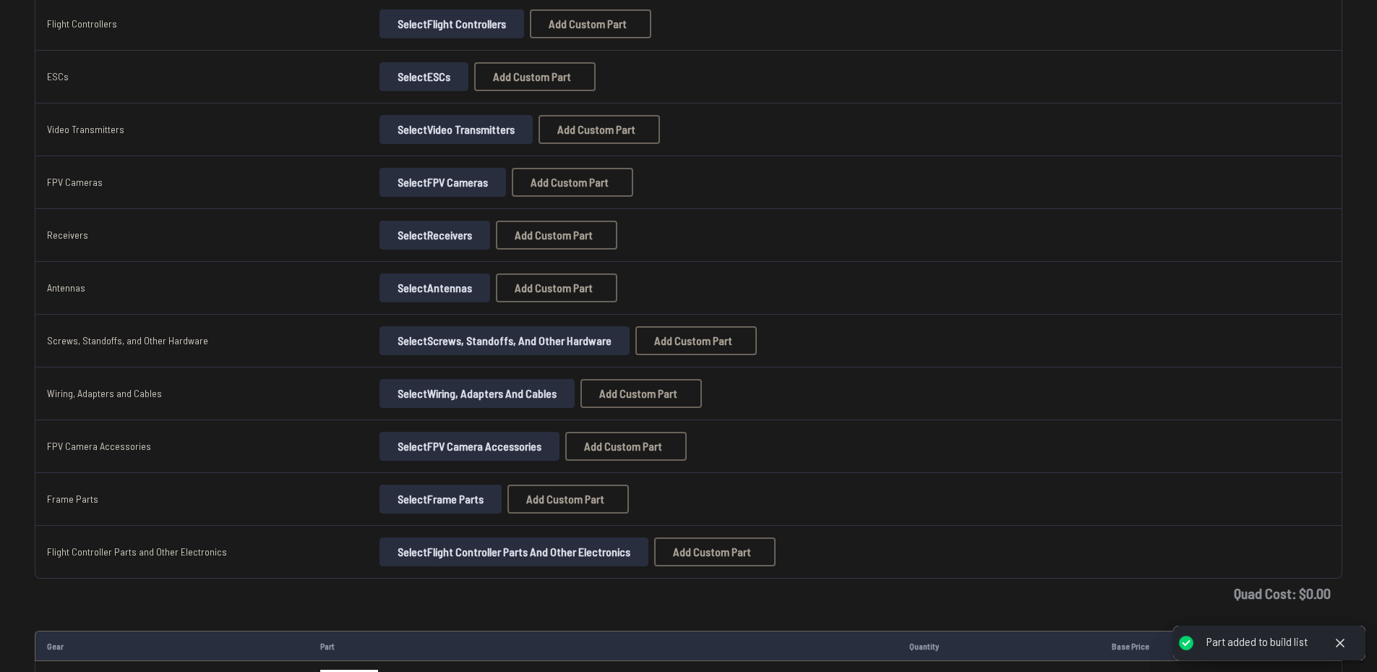
scroll to position [795, 0]
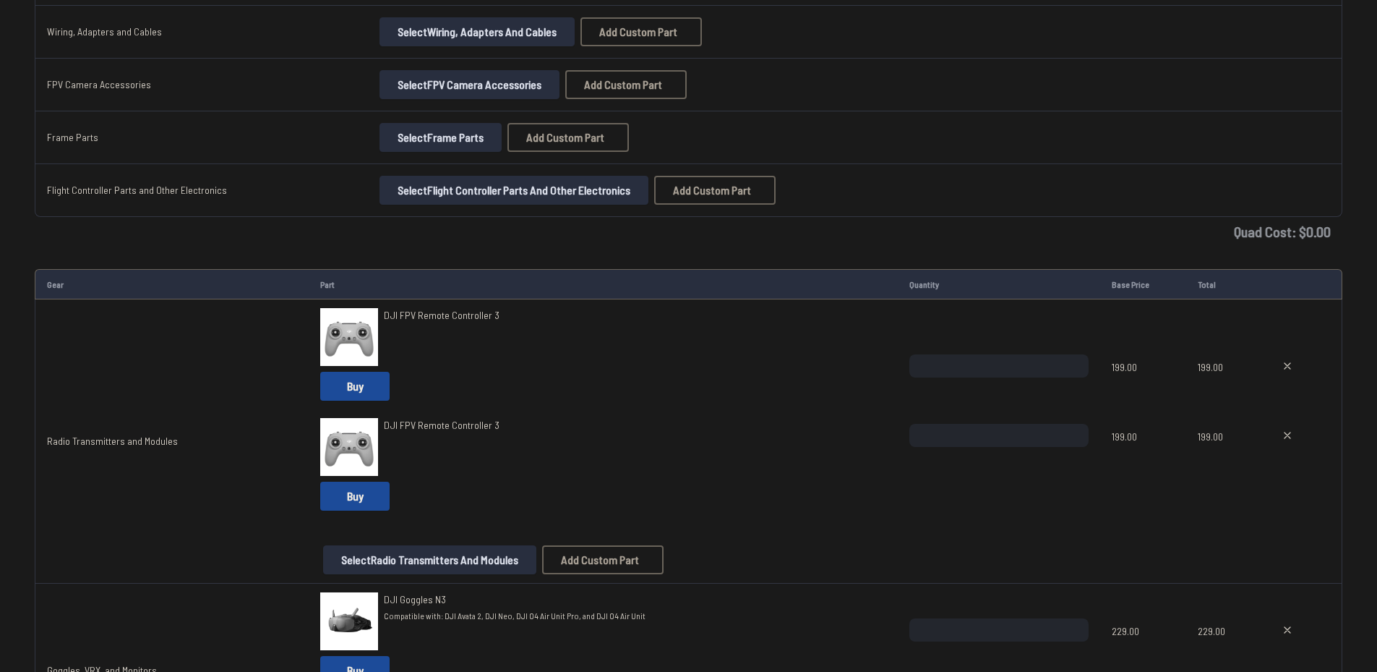
click at [1288, 437] on icon at bounding box center [1288, 435] width 12 height 12
type textarea "**********"
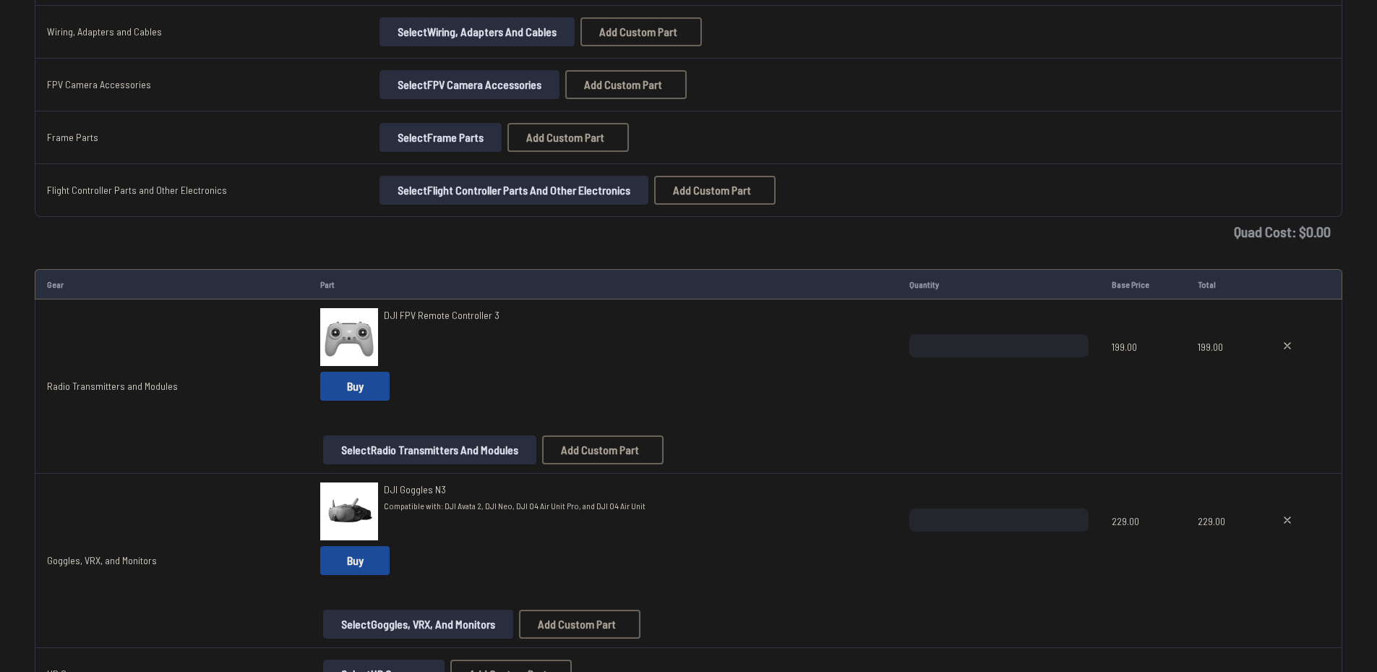
scroll to position [940, 0]
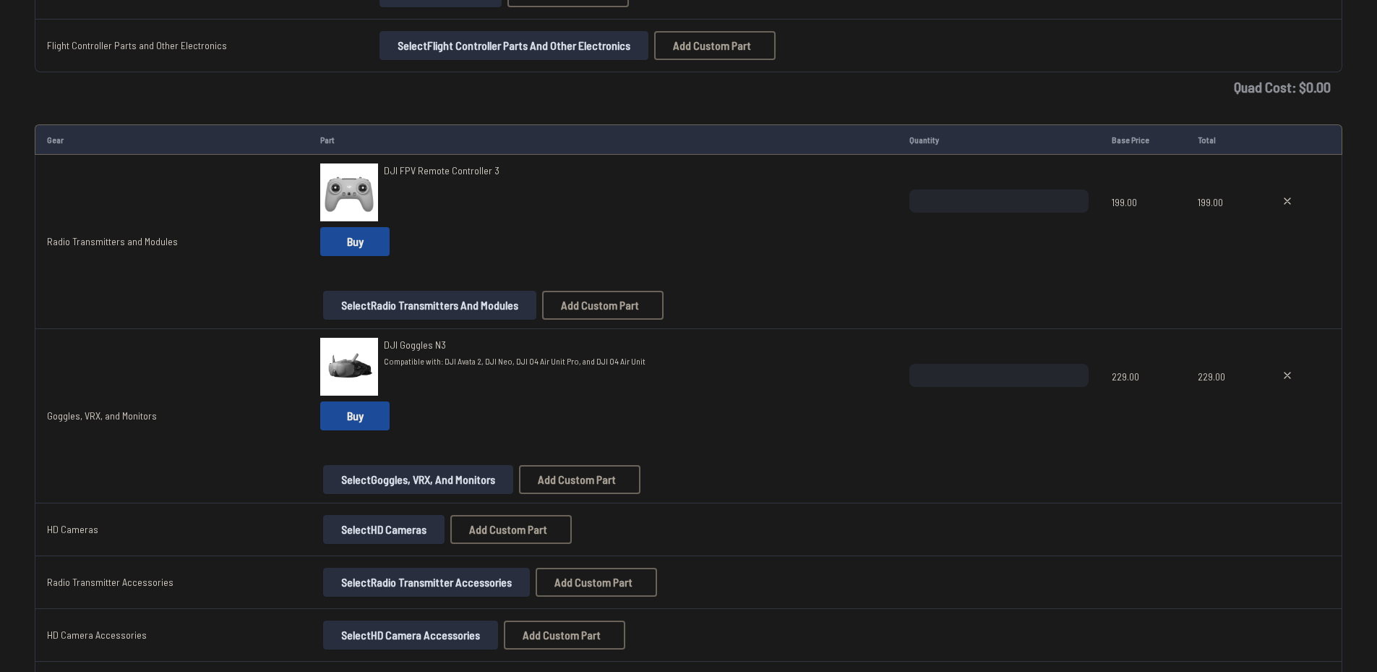
click at [423, 594] on button "Select Radio Transmitter Accessories" at bounding box center [426, 581] width 207 height 29
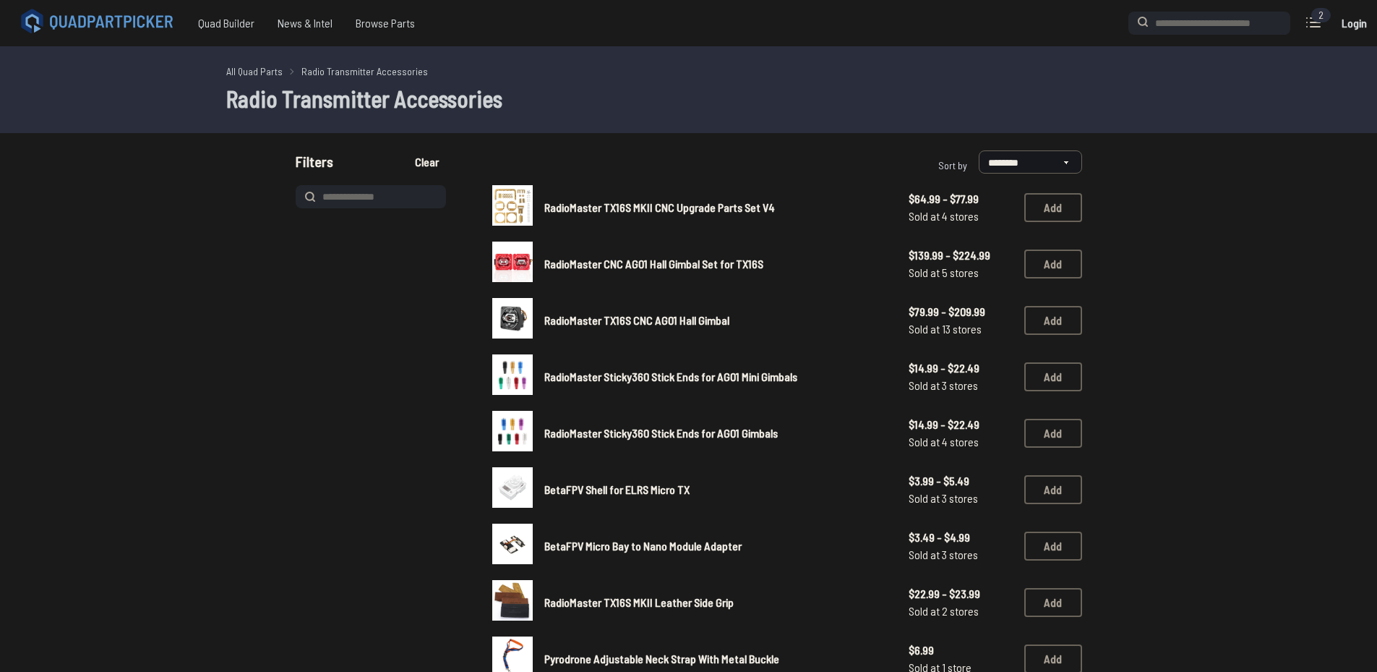
scroll to position [361, 0]
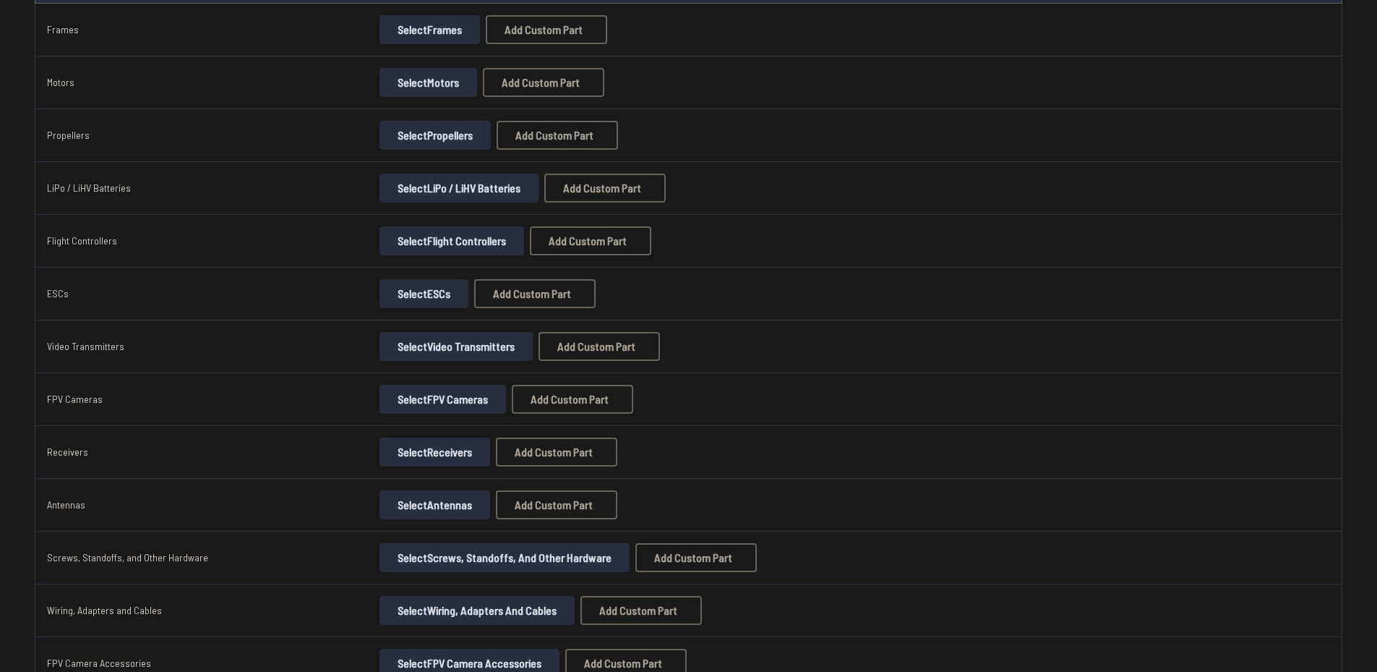
scroll to position [145, 0]
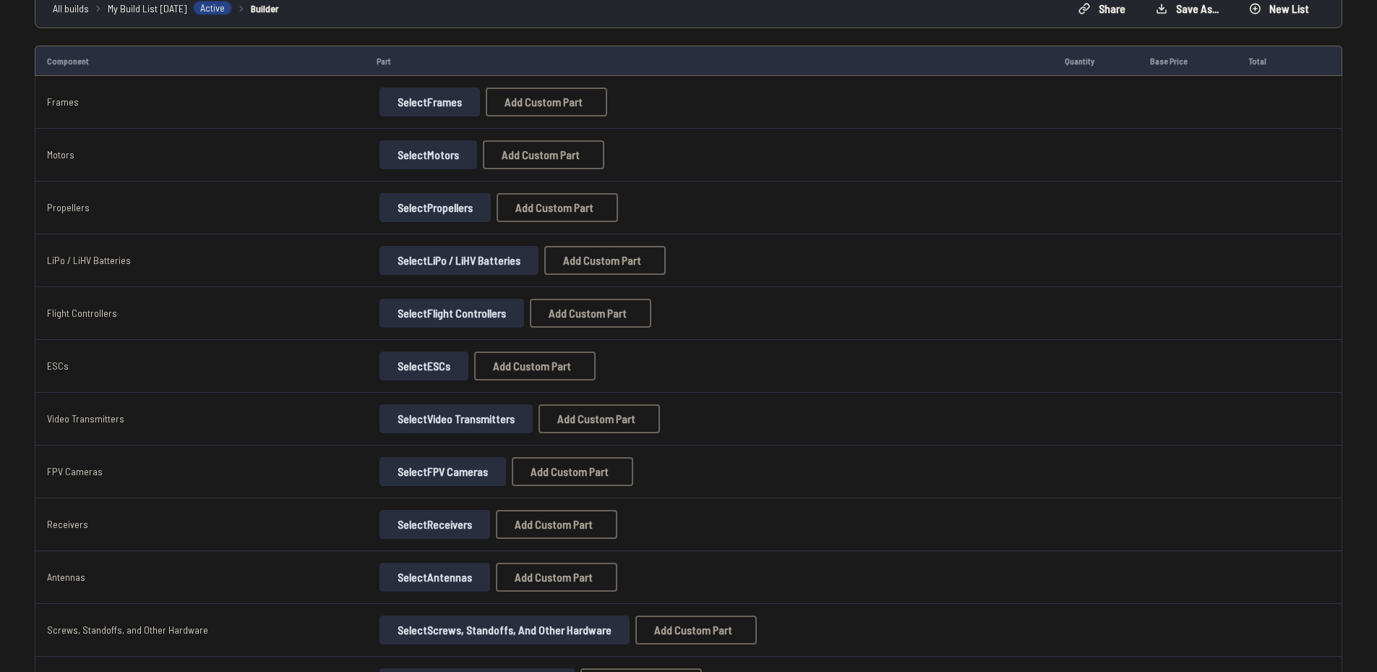
click at [416, 314] on button "Select Flight Controllers" at bounding box center [451, 313] width 145 height 29
click at [416, 315] on button "Select Flight Controllers" at bounding box center [451, 313] width 145 height 29
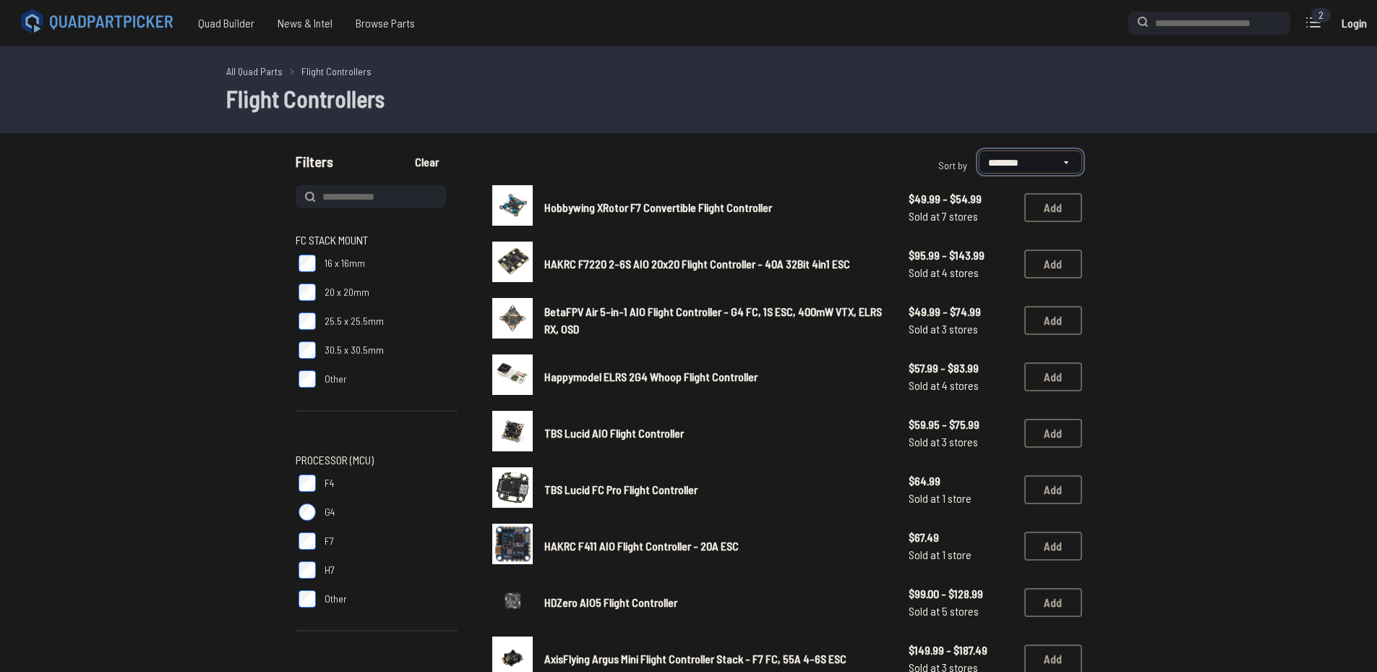
click at [1061, 159] on select "**********" at bounding box center [1030, 161] width 103 height 23
select select "**********"
click at [979, 150] on select "**********" at bounding box center [1030, 161] width 103 height 23
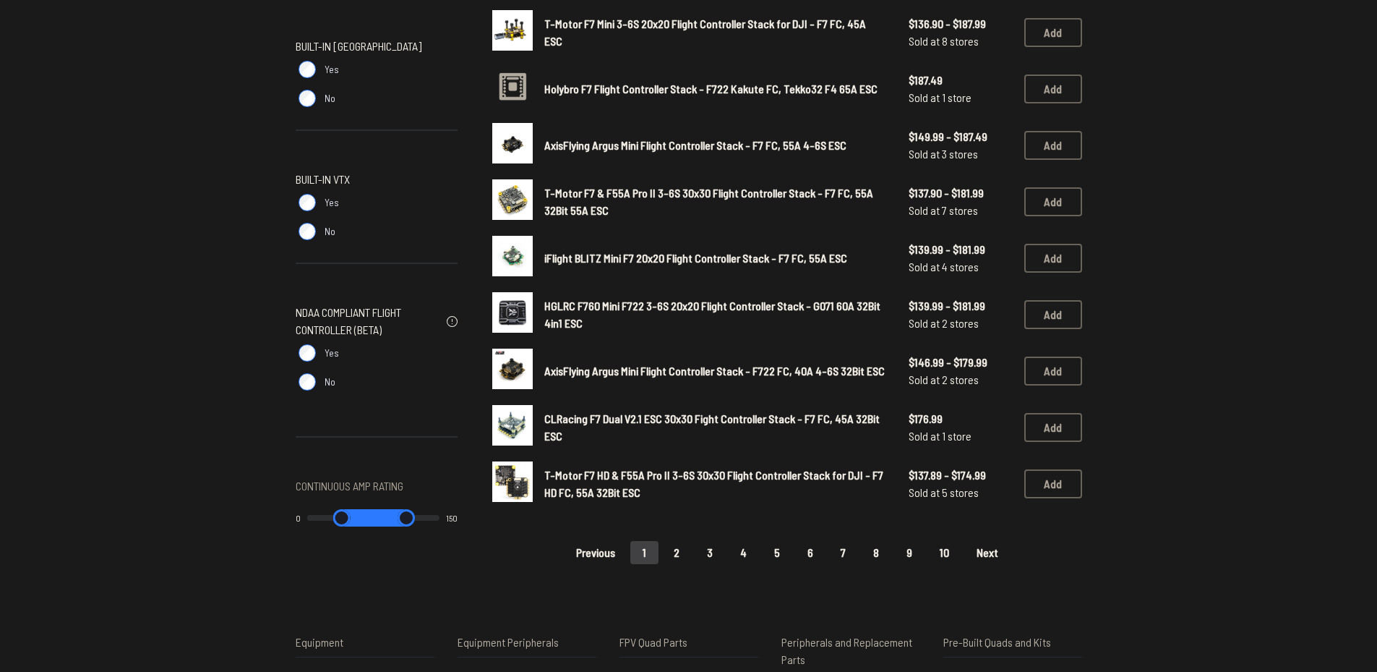
scroll to position [867, 0]
